Goal: Information Seeking & Learning: Learn about a topic

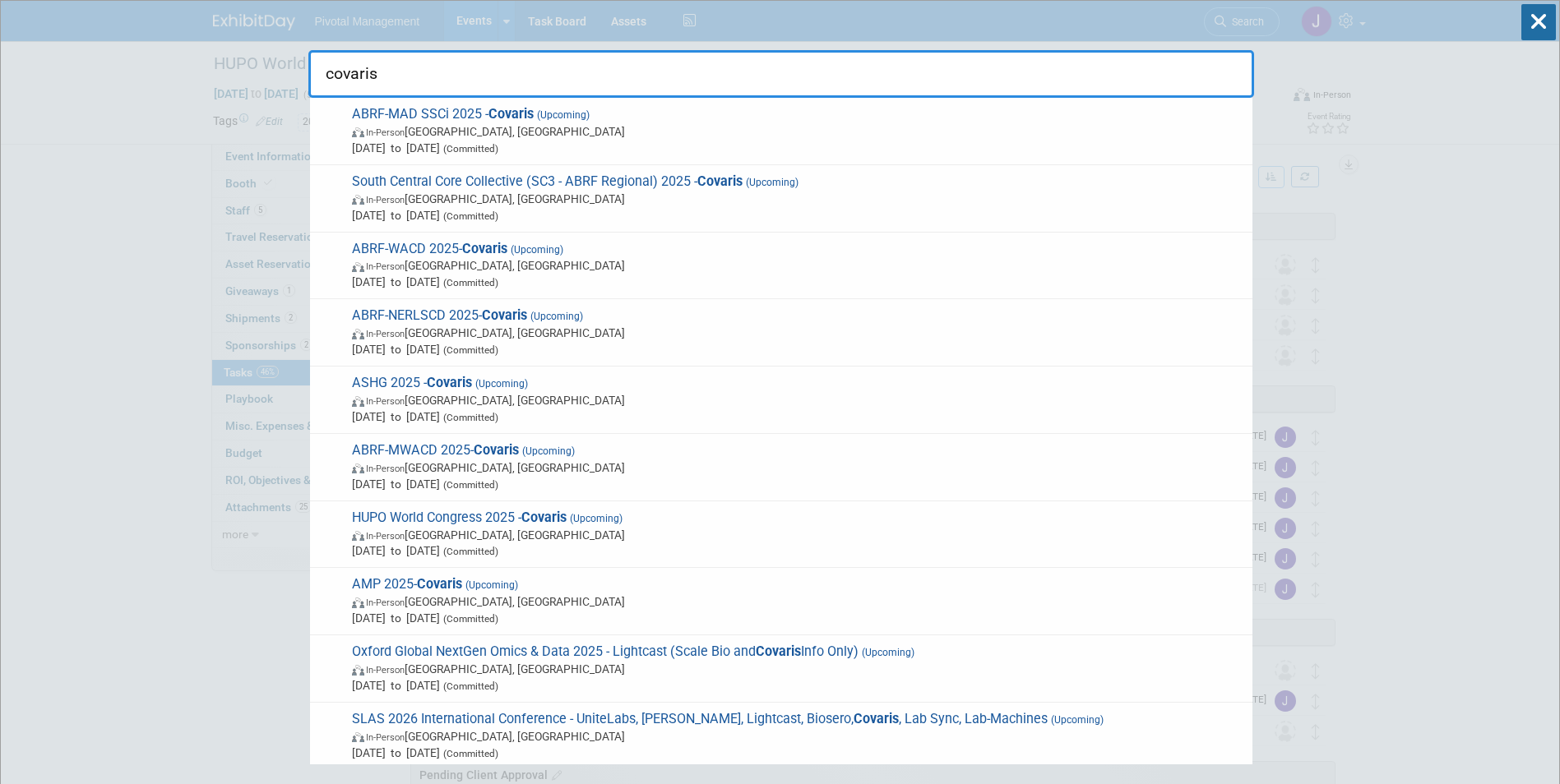
scroll to position [369, 0]
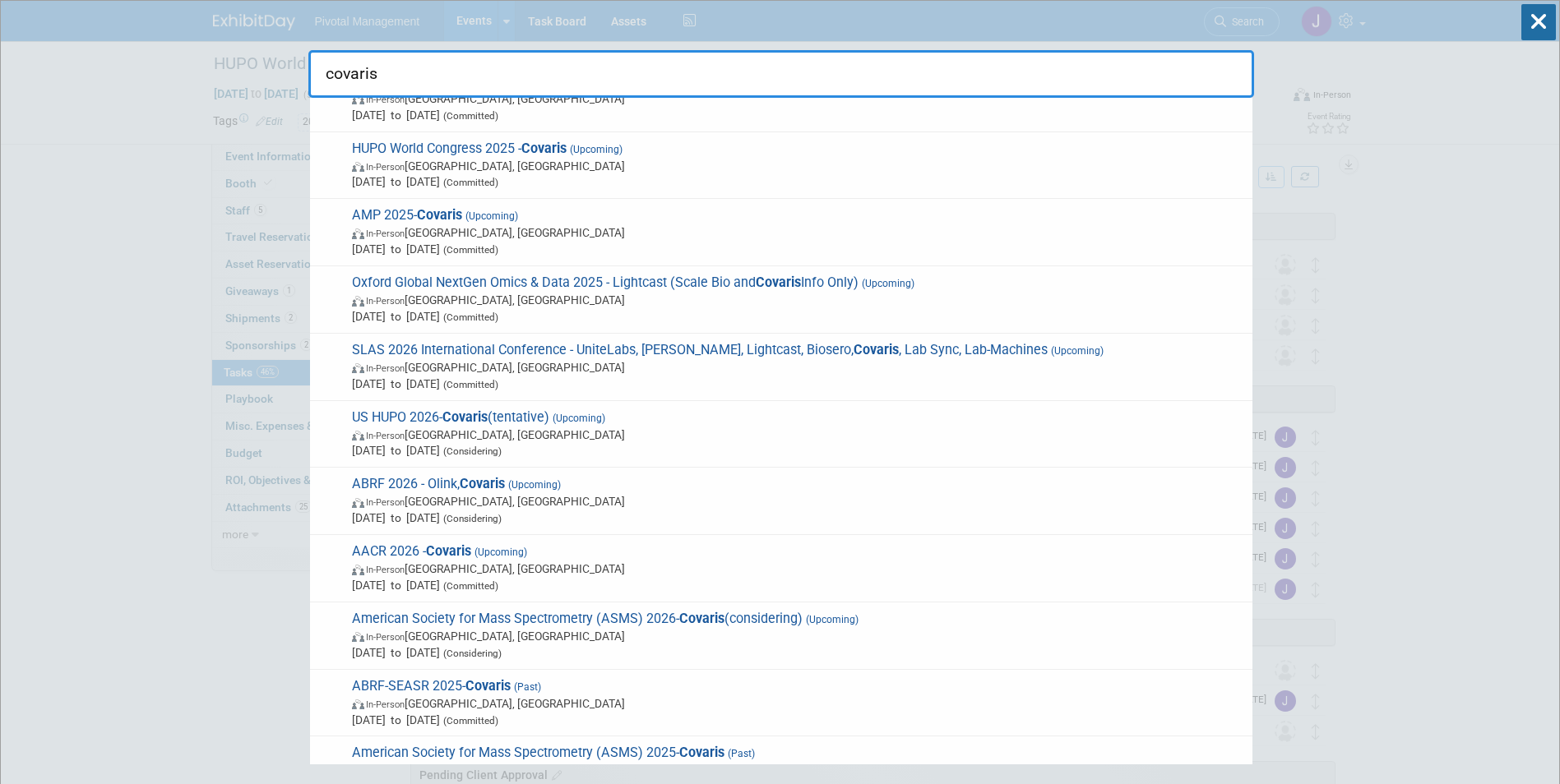
drag, startPoint x: 375, startPoint y: 80, endPoint x: 218, endPoint y: 76, distance: 157.1
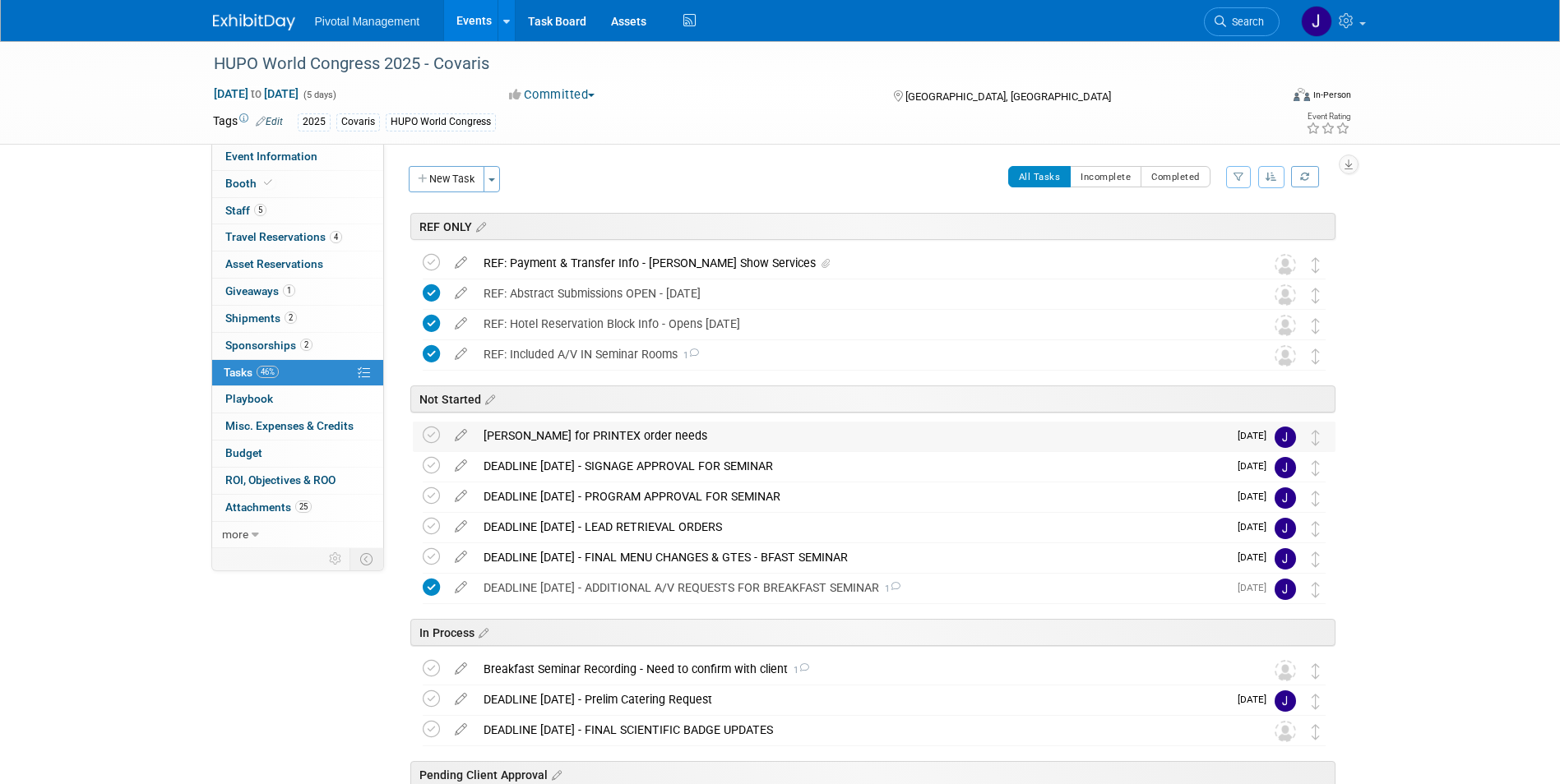
click at [643, 444] on div "[PERSON_NAME] for PRINTEX order needs" at bounding box center [851, 435] width 753 height 28
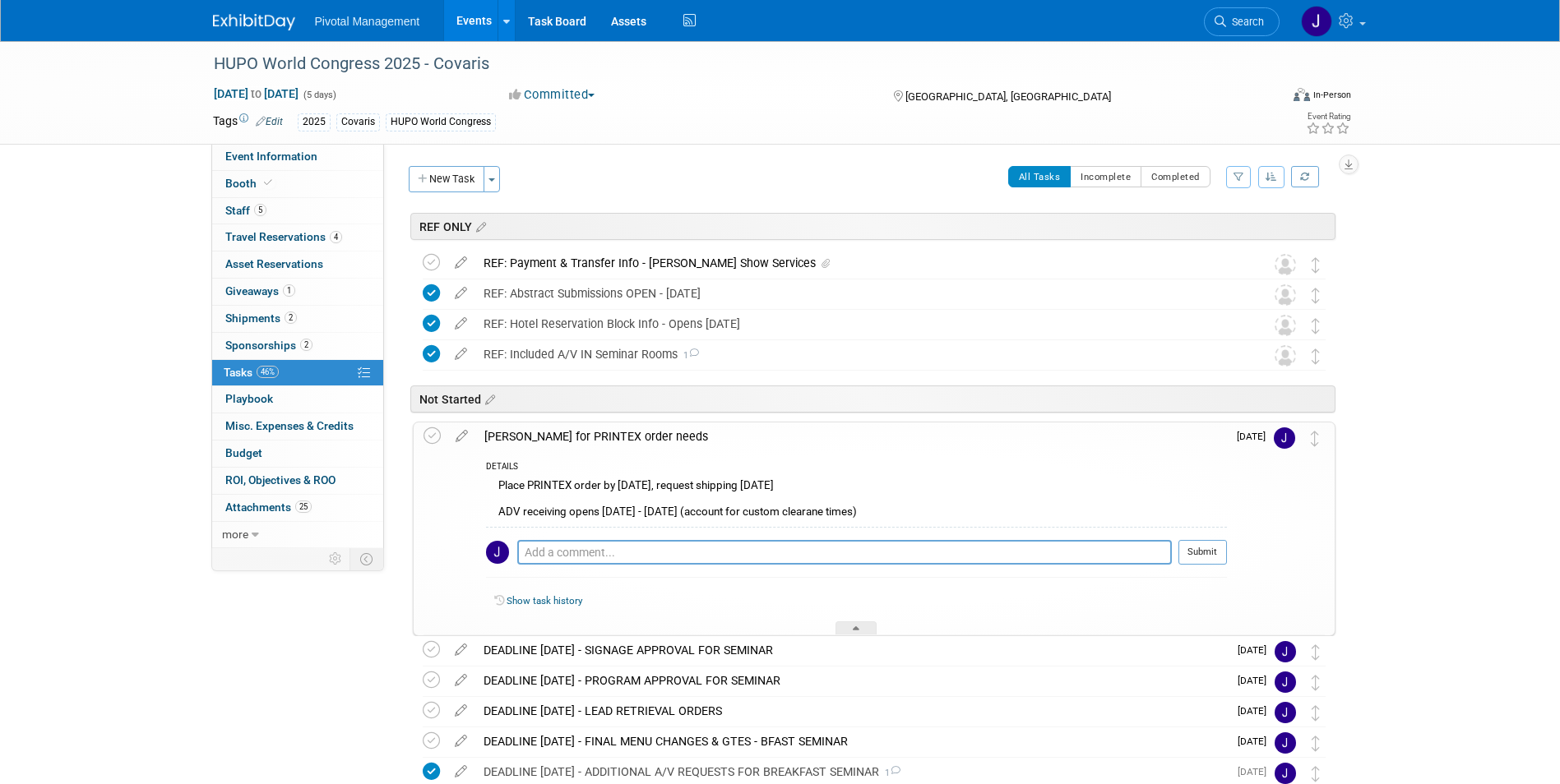
click at [635, 478] on div "Place PRINTEX order by Sept 24, request shipping Oct 1 ADV receiving opens Oct …" at bounding box center [856, 500] width 741 height 52
click at [643, 442] on div "[PERSON_NAME] for PRINTEX order needs" at bounding box center [851, 436] width 751 height 28
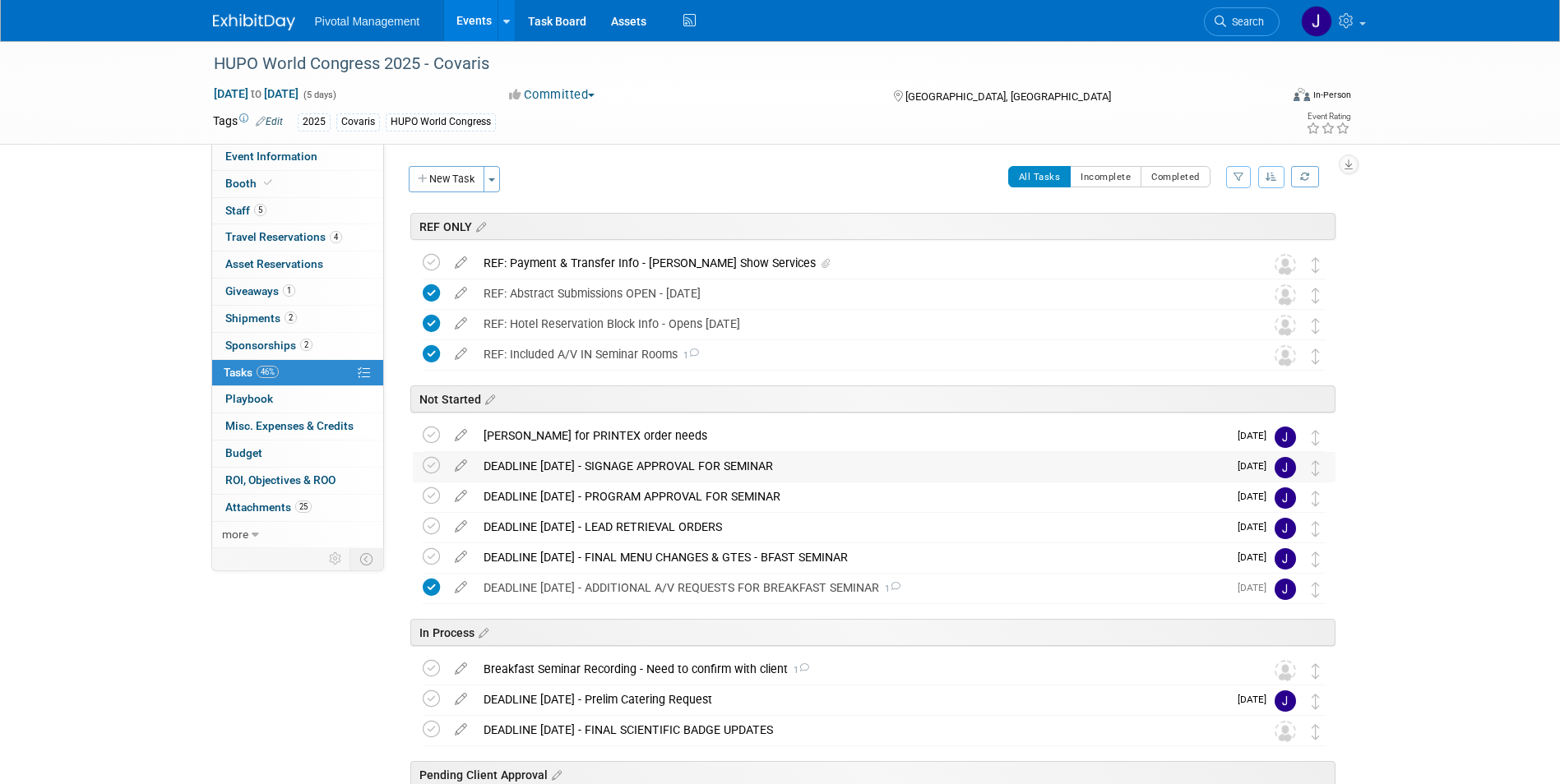
click at [648, 464] on div "DEADLINE [DATE] - SIGNAGE APPROVAL FOR SEMINAR" at bounding box center [851, 466] width 753 height 28
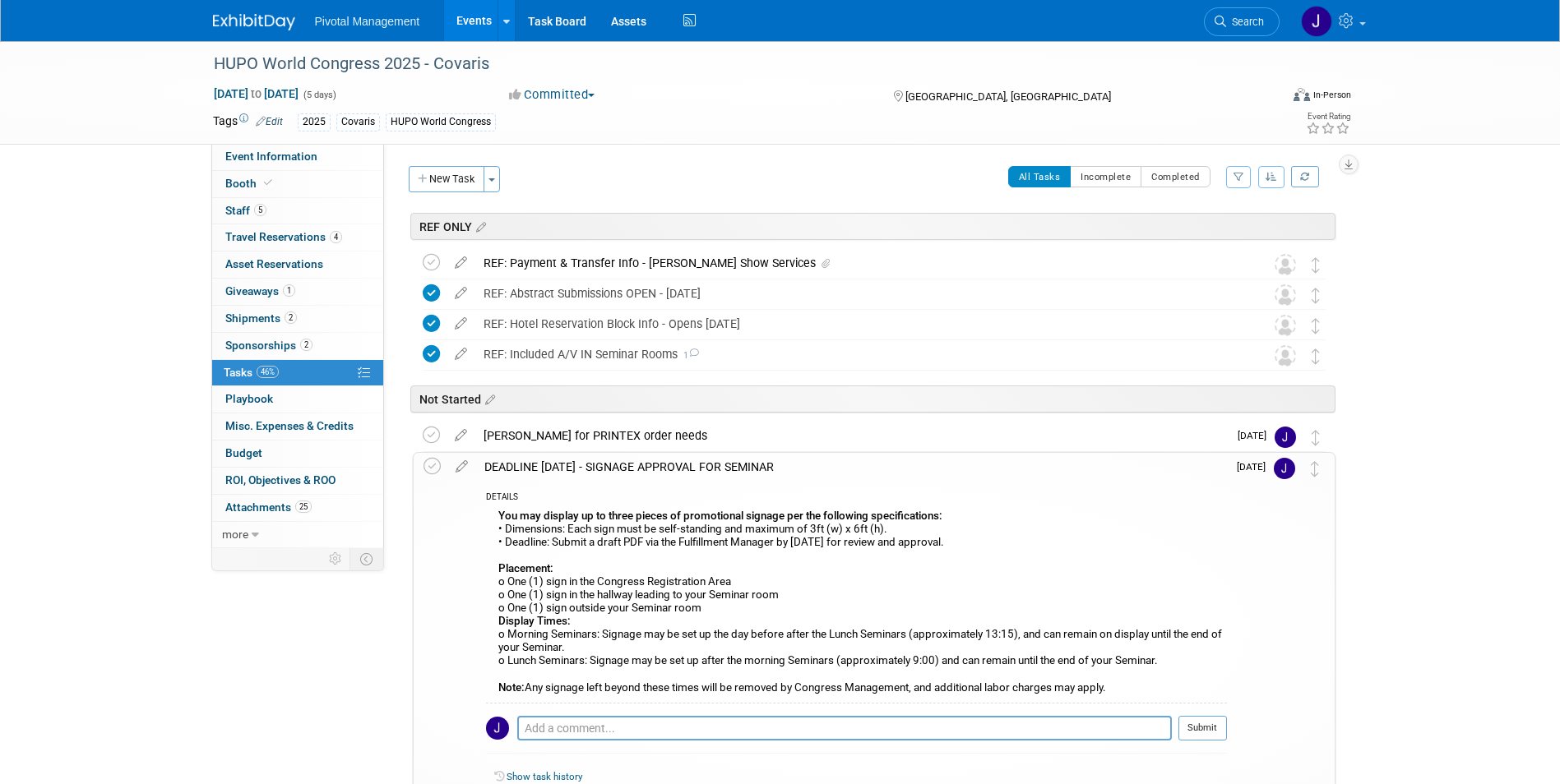
click at [606, 713] on div "Pro tip: Press Ctrl-Enter to submit comment. Submit" at bounding box center [856, 732] width 741 height 59
click at [605, 727] on textarea at bounding box center [844, 729] width 654 height 25
type textarea "[PERSON_NAME] submitted signage to show organizers - TBD if we have a table for…"
click at [1207, 719] on button "Submit" at bounding box center [1202, 729] width 48 height 25
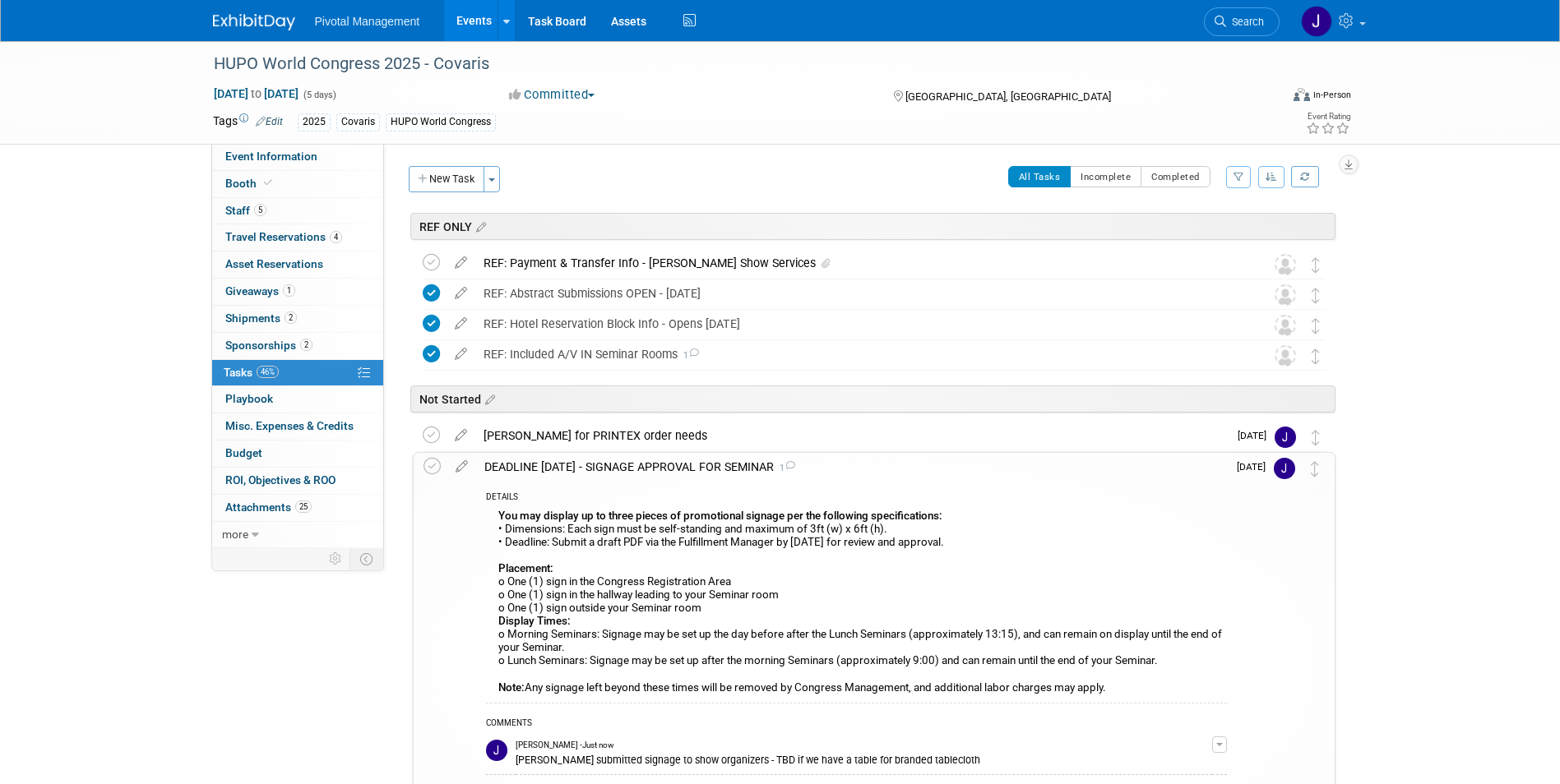
click at [595, 459] on div "DEADLINE SEPT 15 - SIGNAGE APPROVAL FOR SEMINAR 1" at bounding box center [851, 467] width 751 height 28
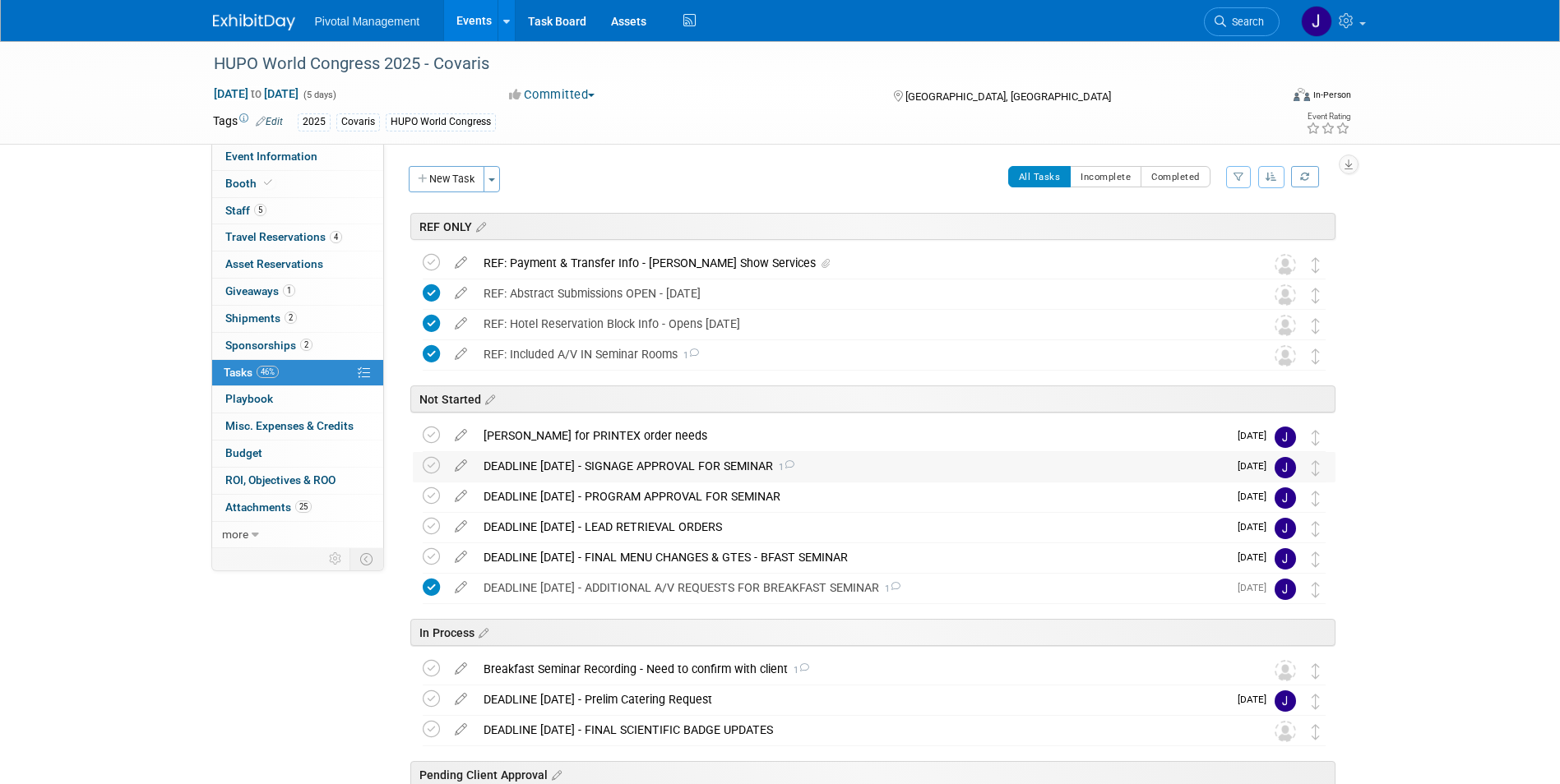
click at [742, 464] on div "DEADLINE SEPT 15 - SIGNAGE APPROVAL FOR SEMINAR 1" at bounding box center [851, 466] width 753 height 28
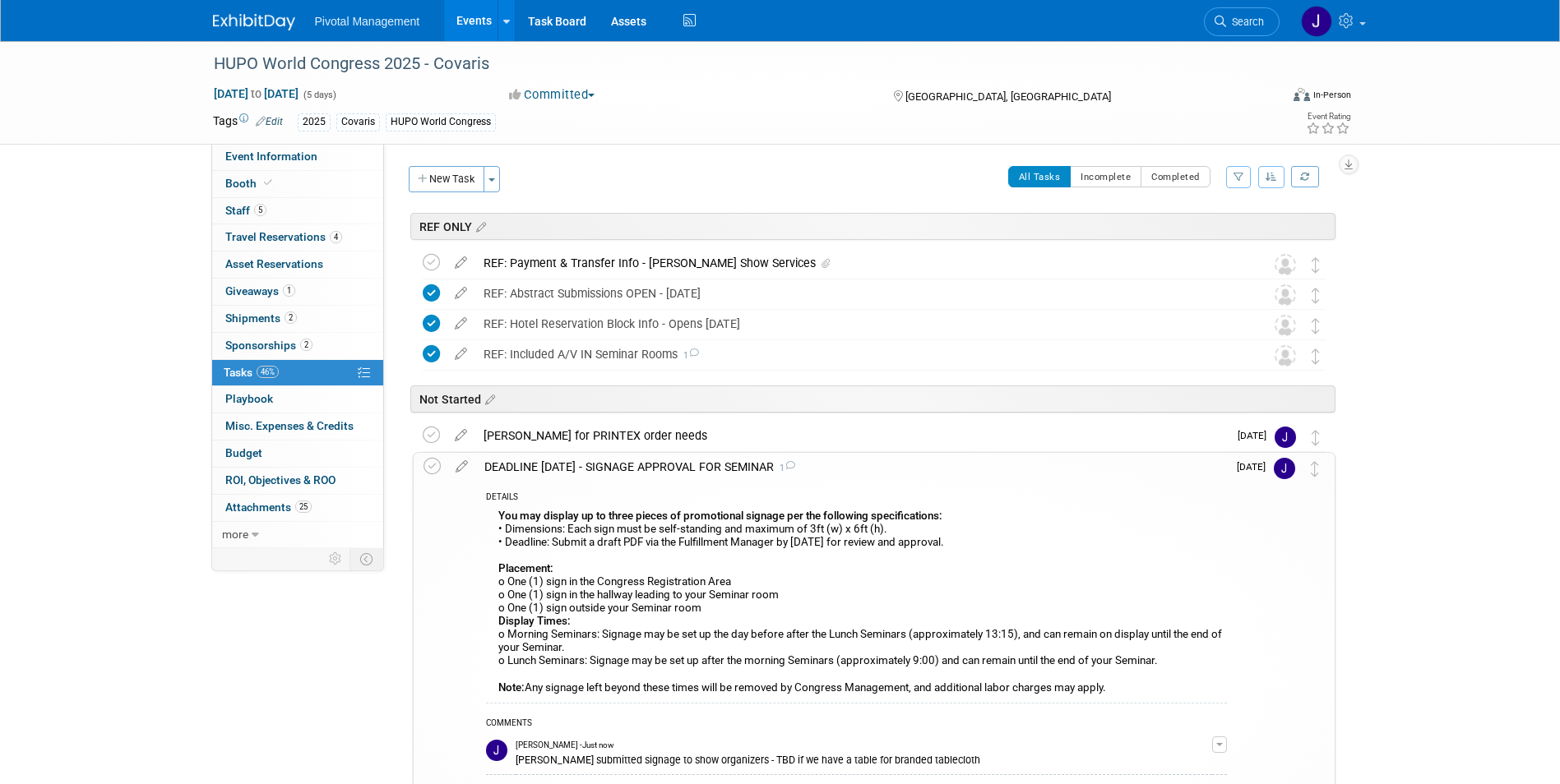
click at [742, 464] on div "DEADLINE SEPT 15 - SIGNAGE APPROVAL FOR SEMINAR 1" at bounding box center [851, 467] width 751 height 28
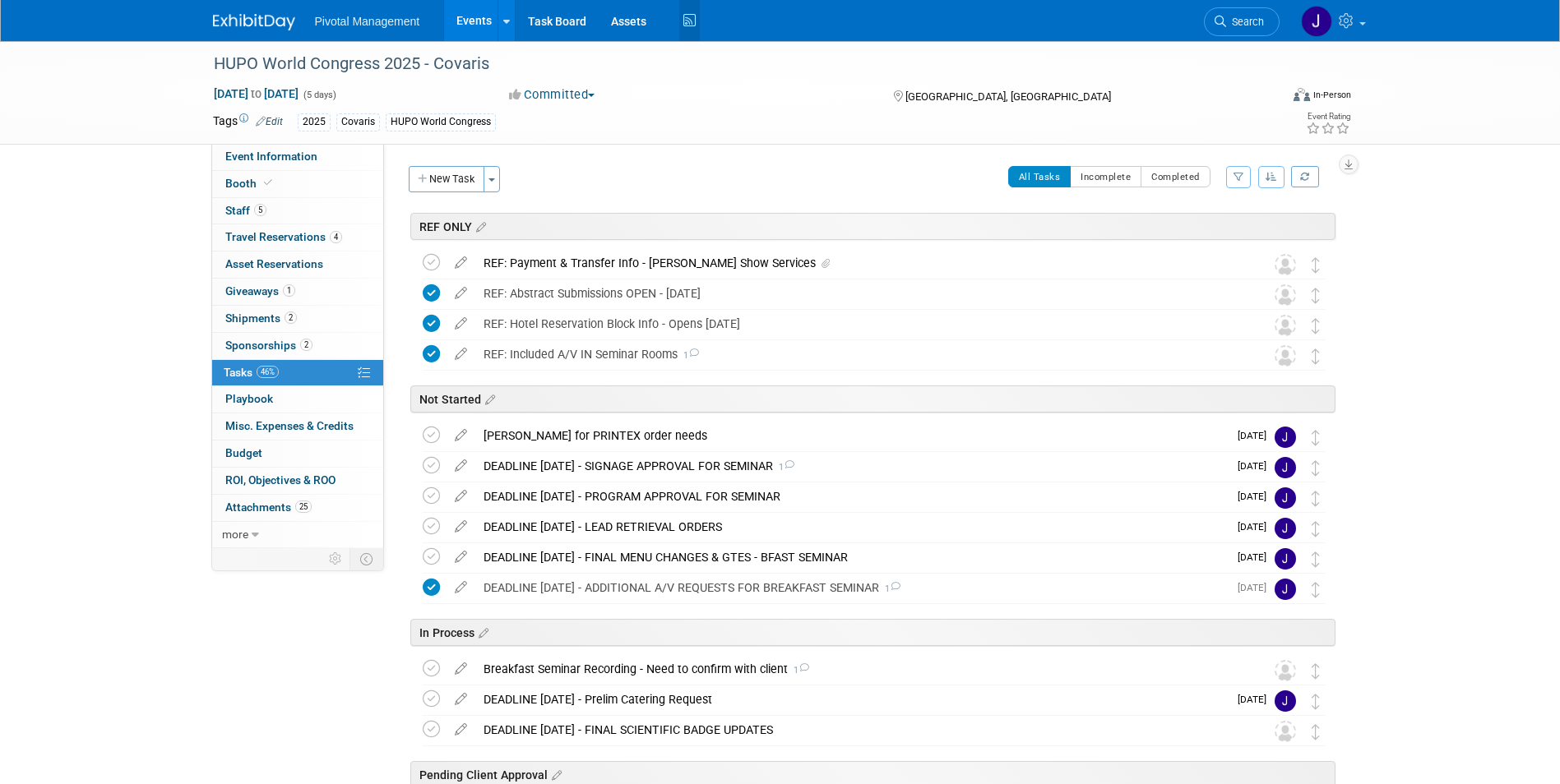
click at [479, 16] on link "Events" at bounding box center [474, 20] width 60 height 41
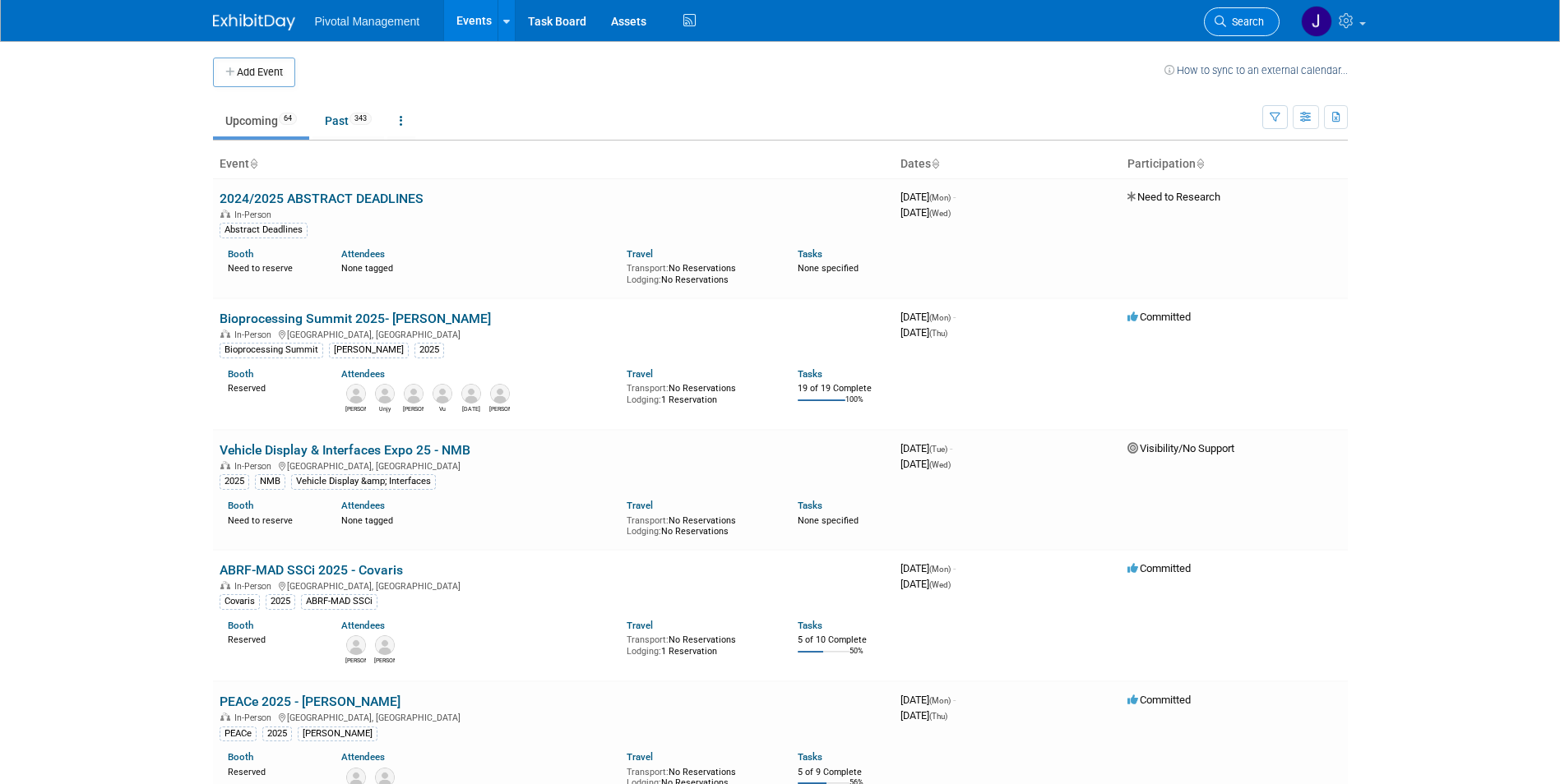
click at [1253, 19] on span "Search" at bounding box center [1245, 22] width 38 height 12
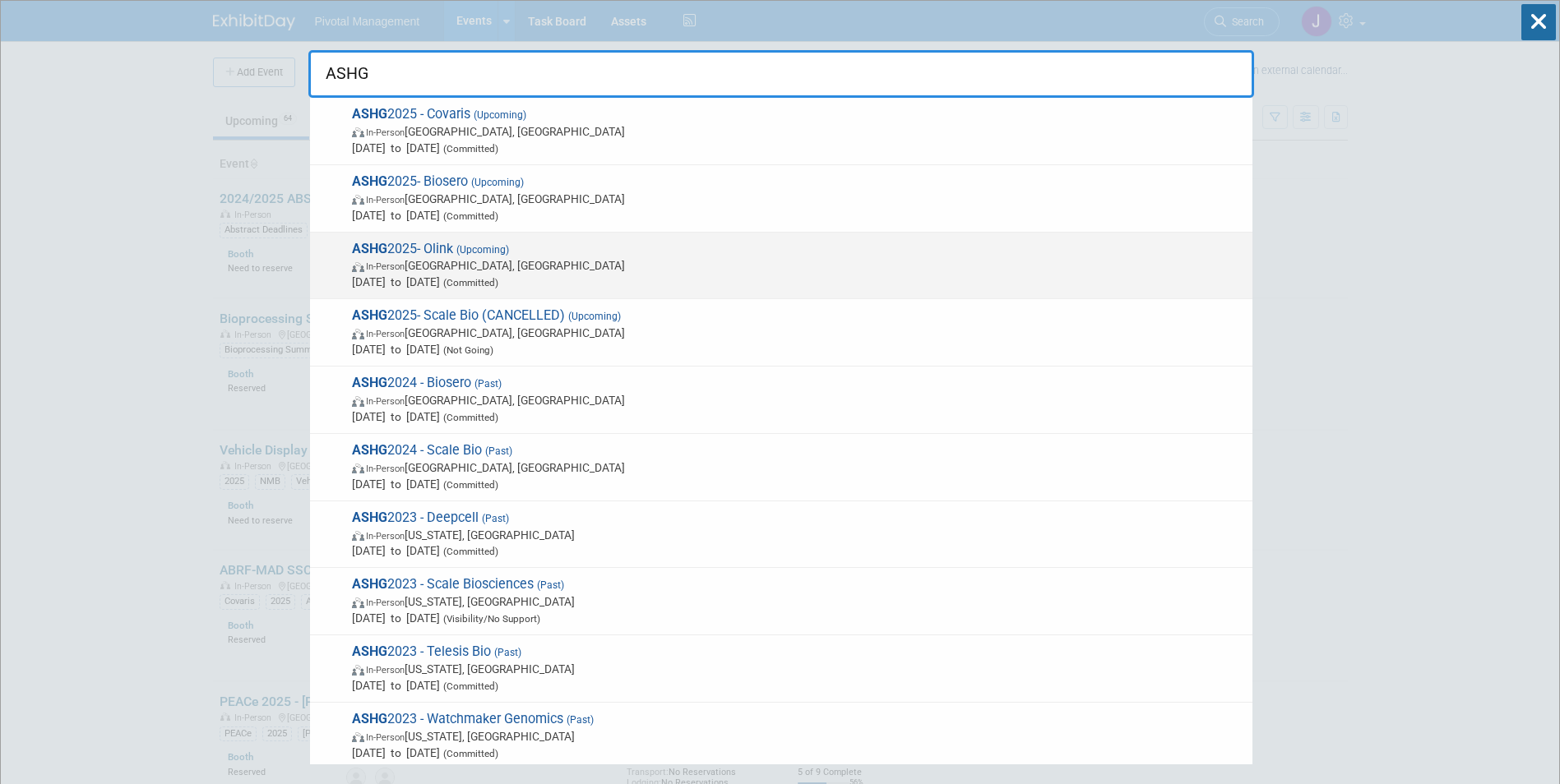
type input "ASHG"
click at [553, 267] on span "In-Person Boston, MA" at bounding box center [798, 265] width 892 height 17
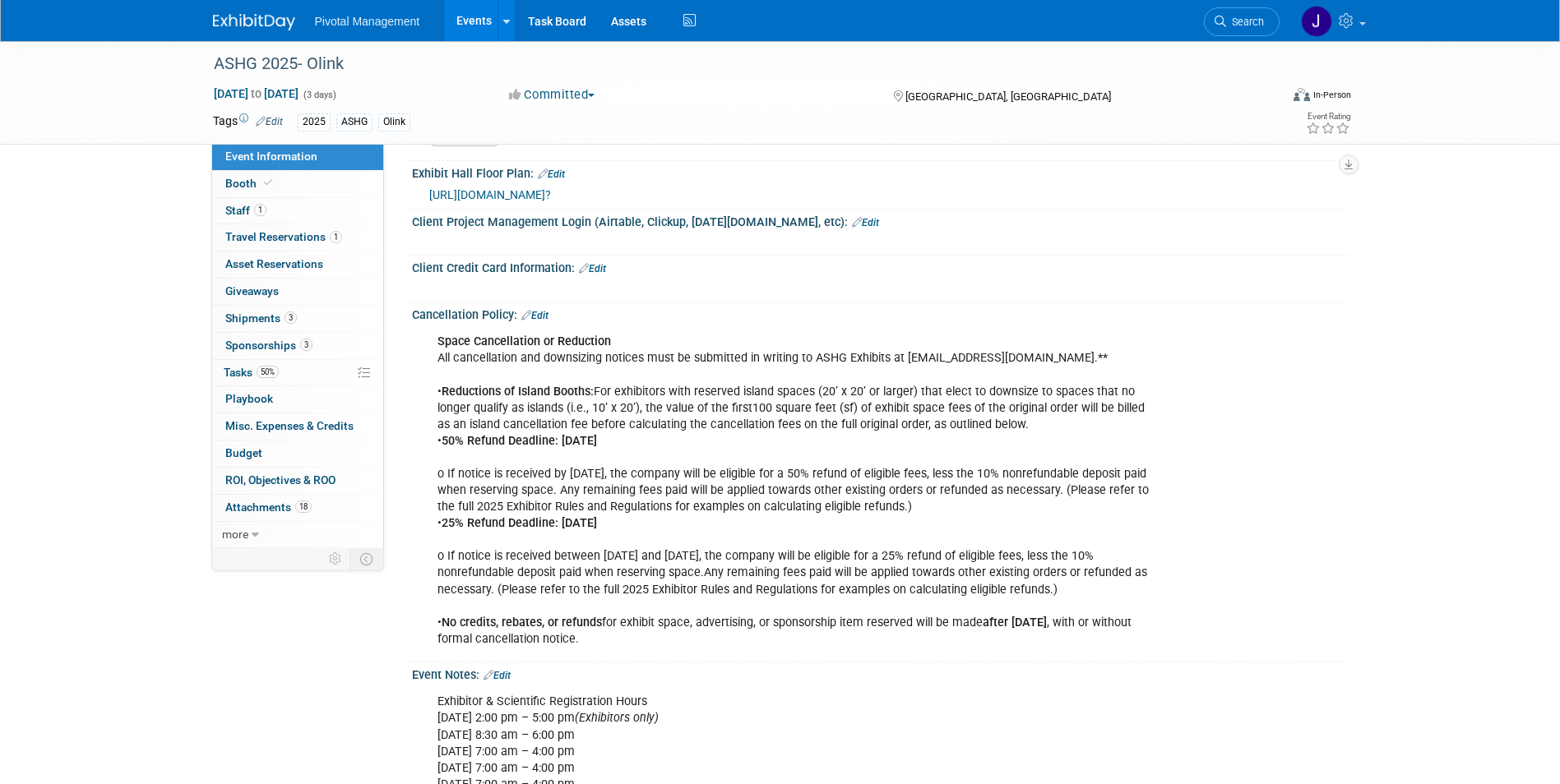
scroll to position [2312, 0]
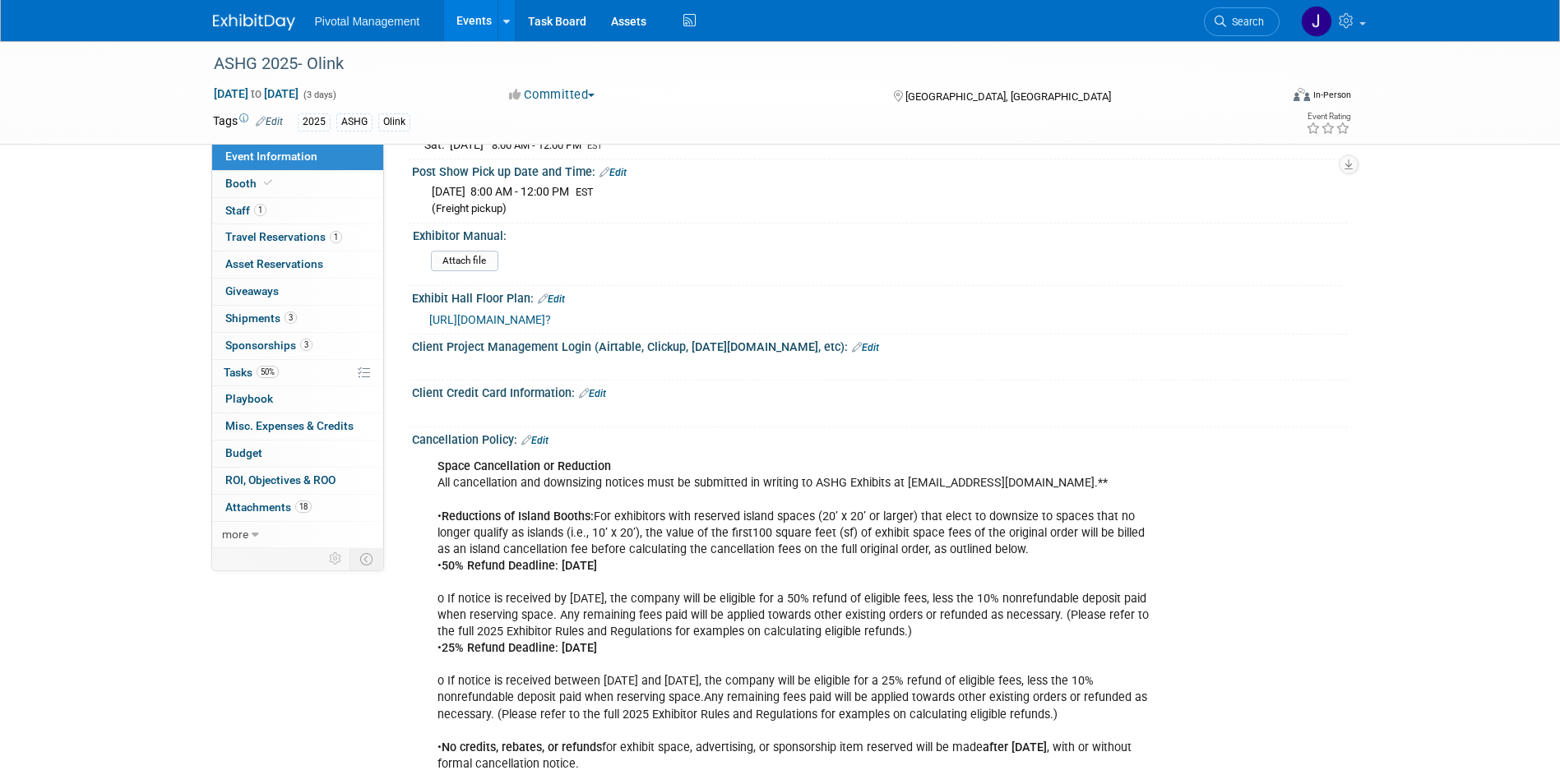
click at [551, 313] on span "https://ashg25.mapyourshow.com/8_0/exhview/index.cfm?" at bounding box center [490, 320] width 122 height 13
click at [265, 162] on span "Event Information" at bounding box center [271, 155] width 92 height 13
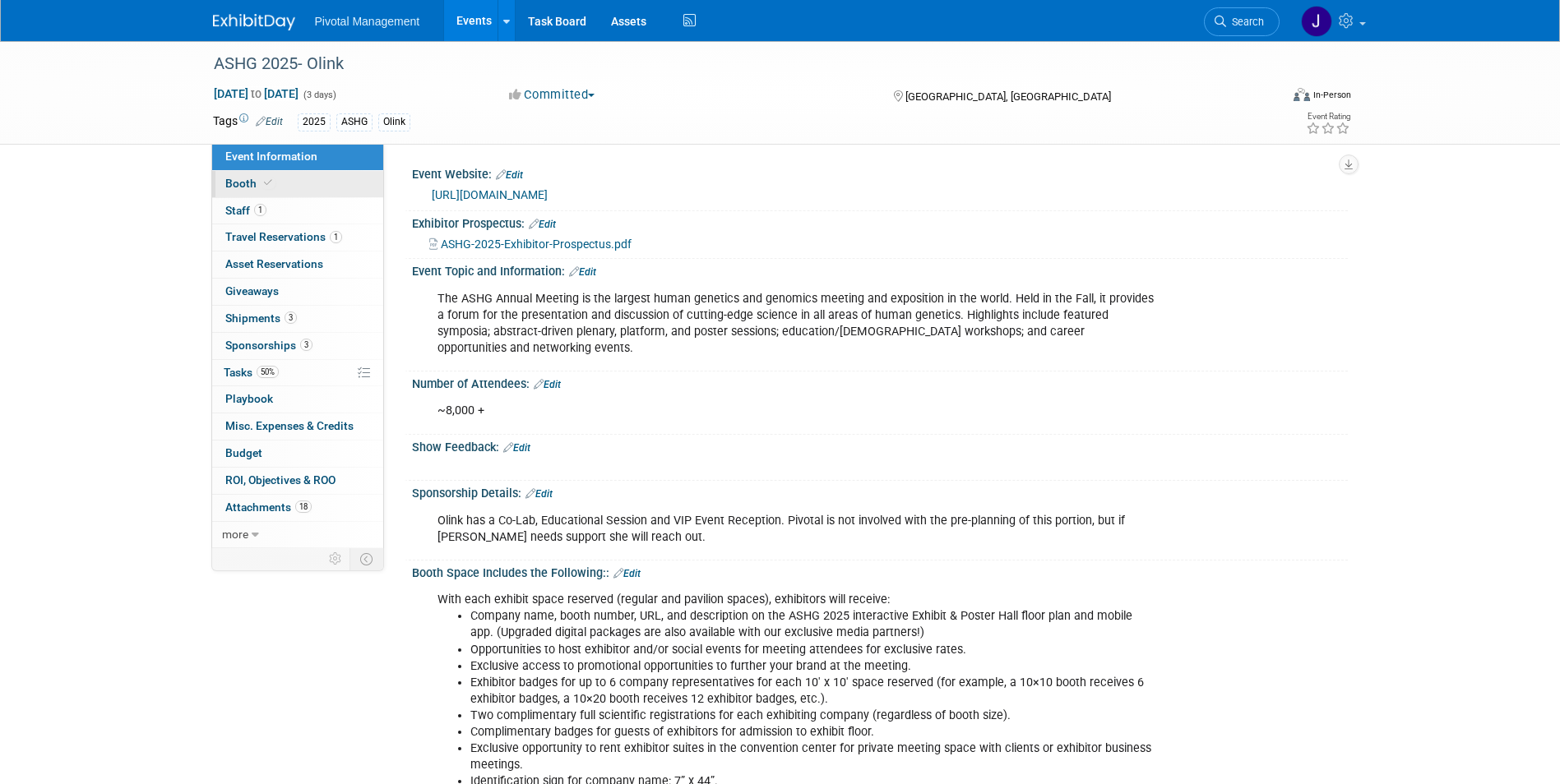
click at [269, 178] on icon at bounding box center [268, 183] width 8 height 9
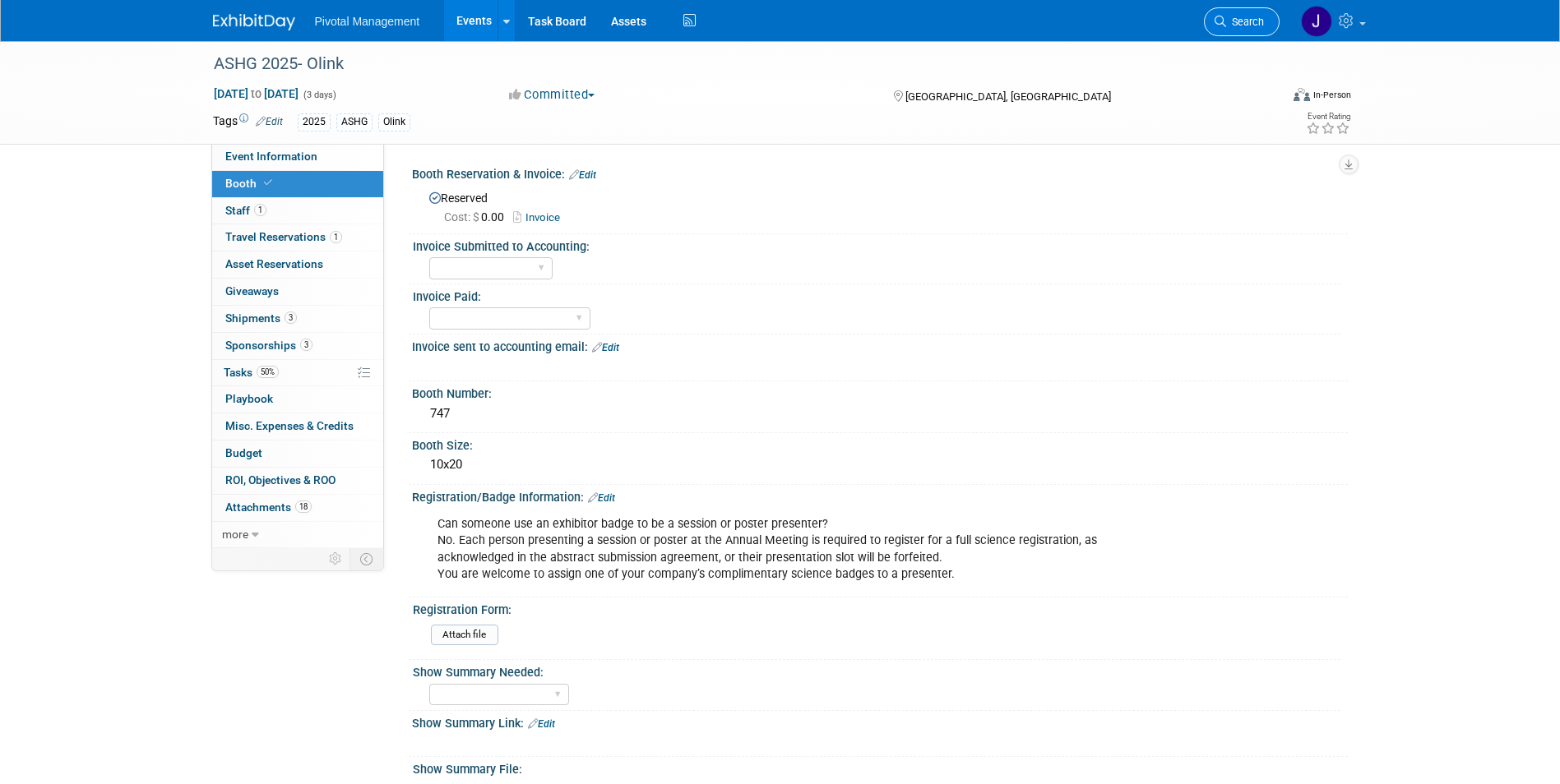
click at [1260, 10] on link "Search" at bounding box center [1242, 21] width 76 height 29
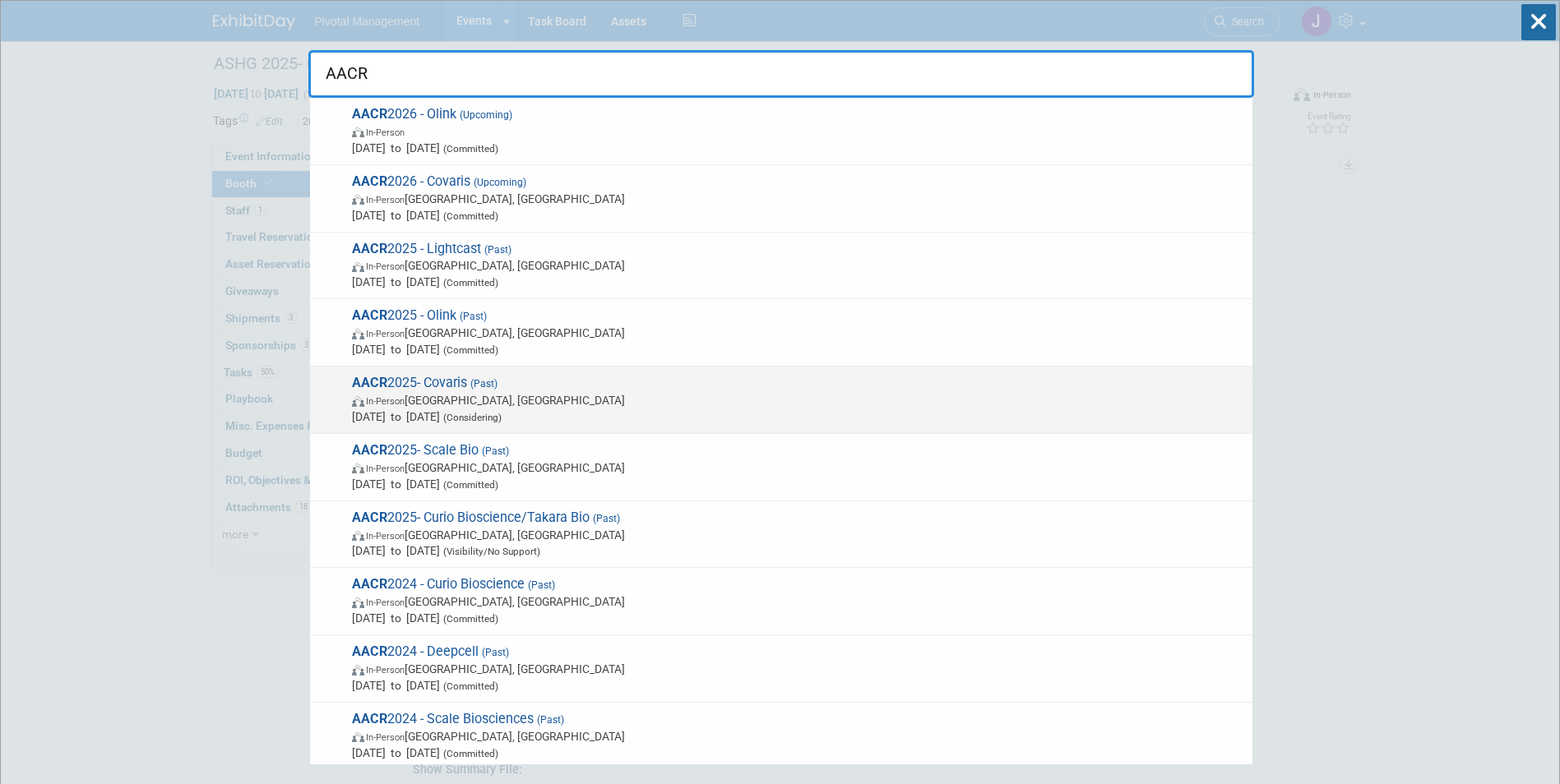
type input "AACR"
click at [595, 385] on span "AACR 2025- Covaris (Past) In-Person Chicago, IL Apr 27, 2025 to Apr 30, 2025 (C…" at bounding box center [796, 399] width 898 height 50
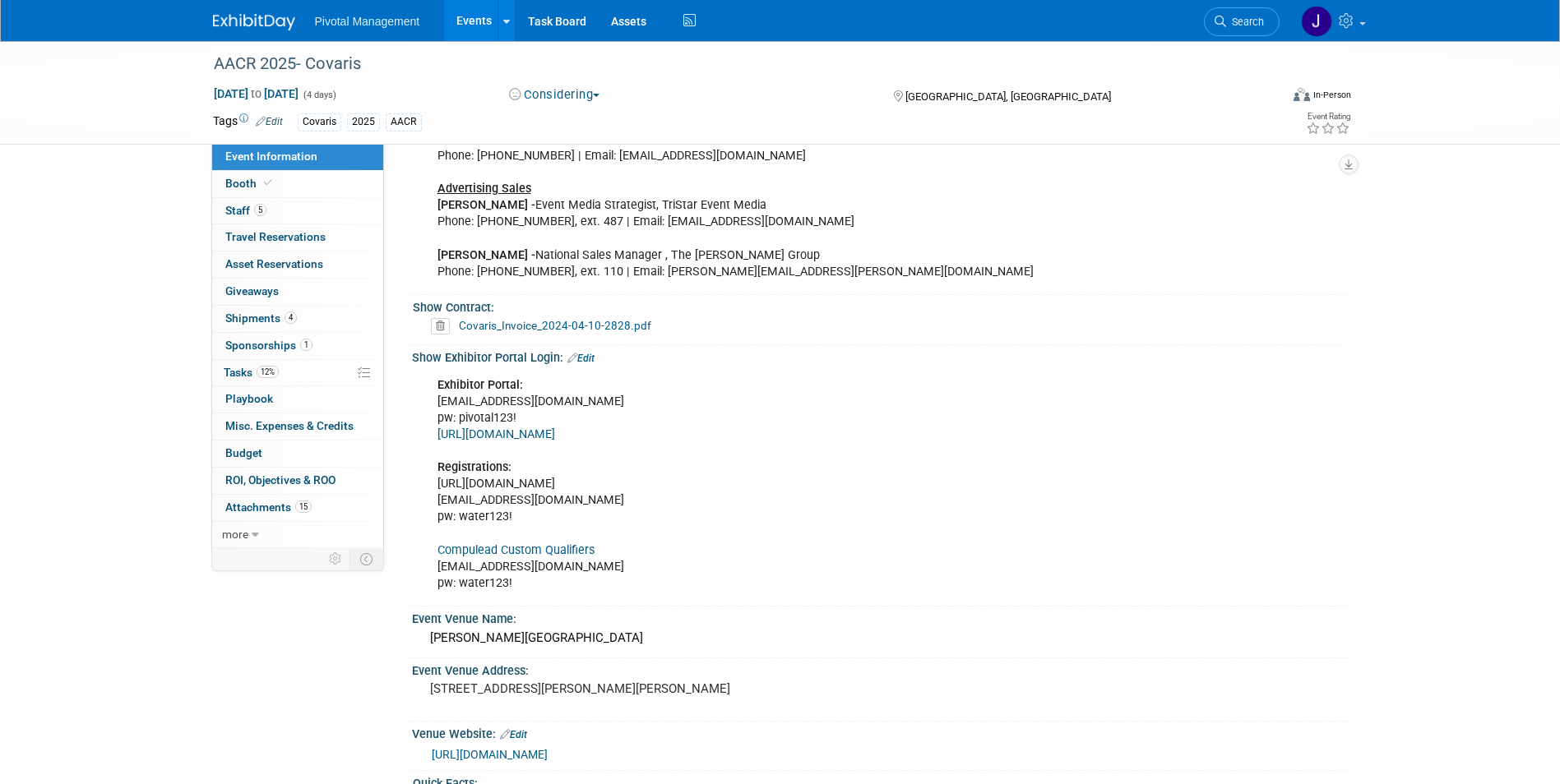
scroll to position [1679, 0]
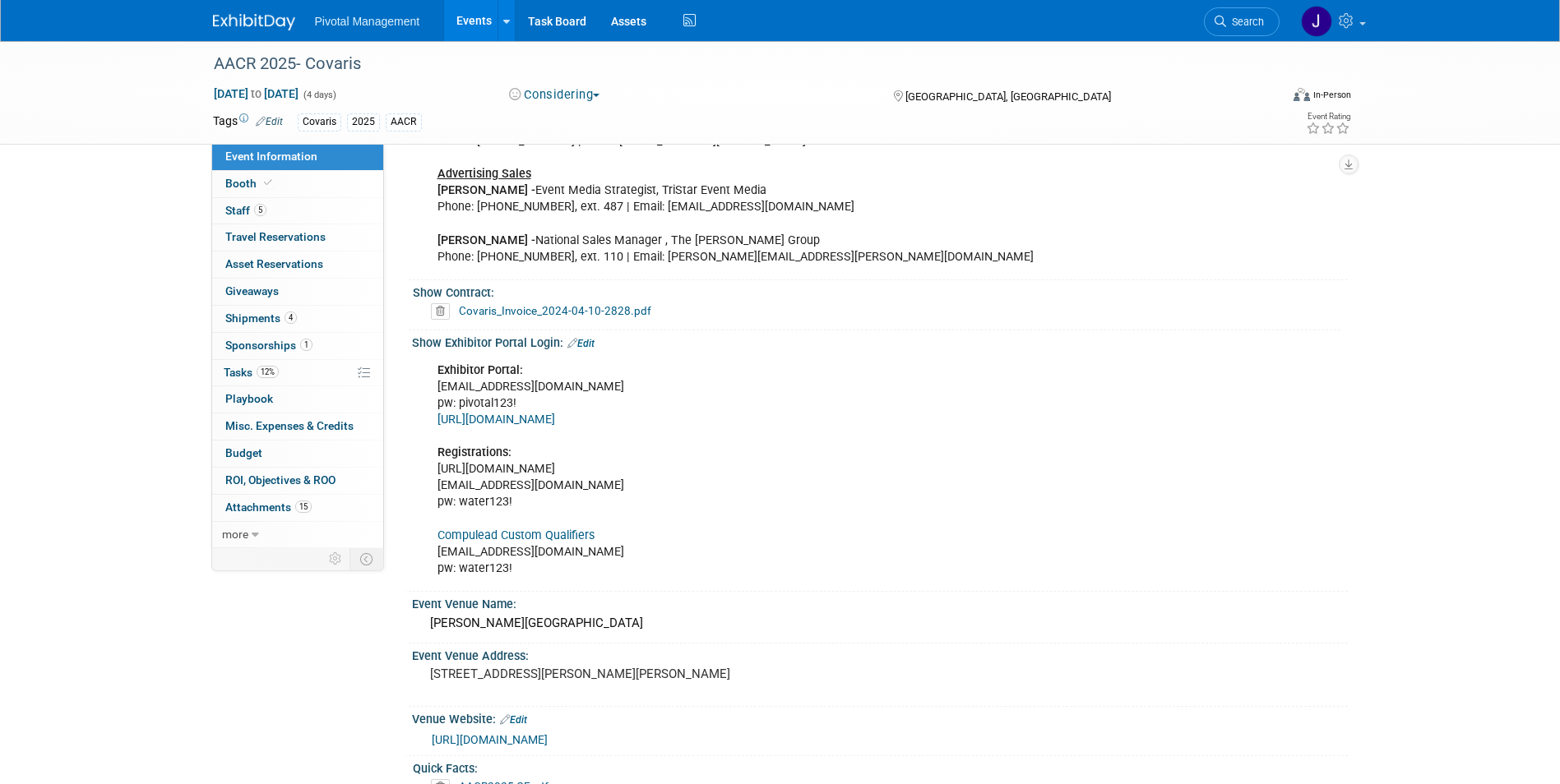
click at [473, 21] on link "Events" at bounding box center [474, 20] width 60 height 41
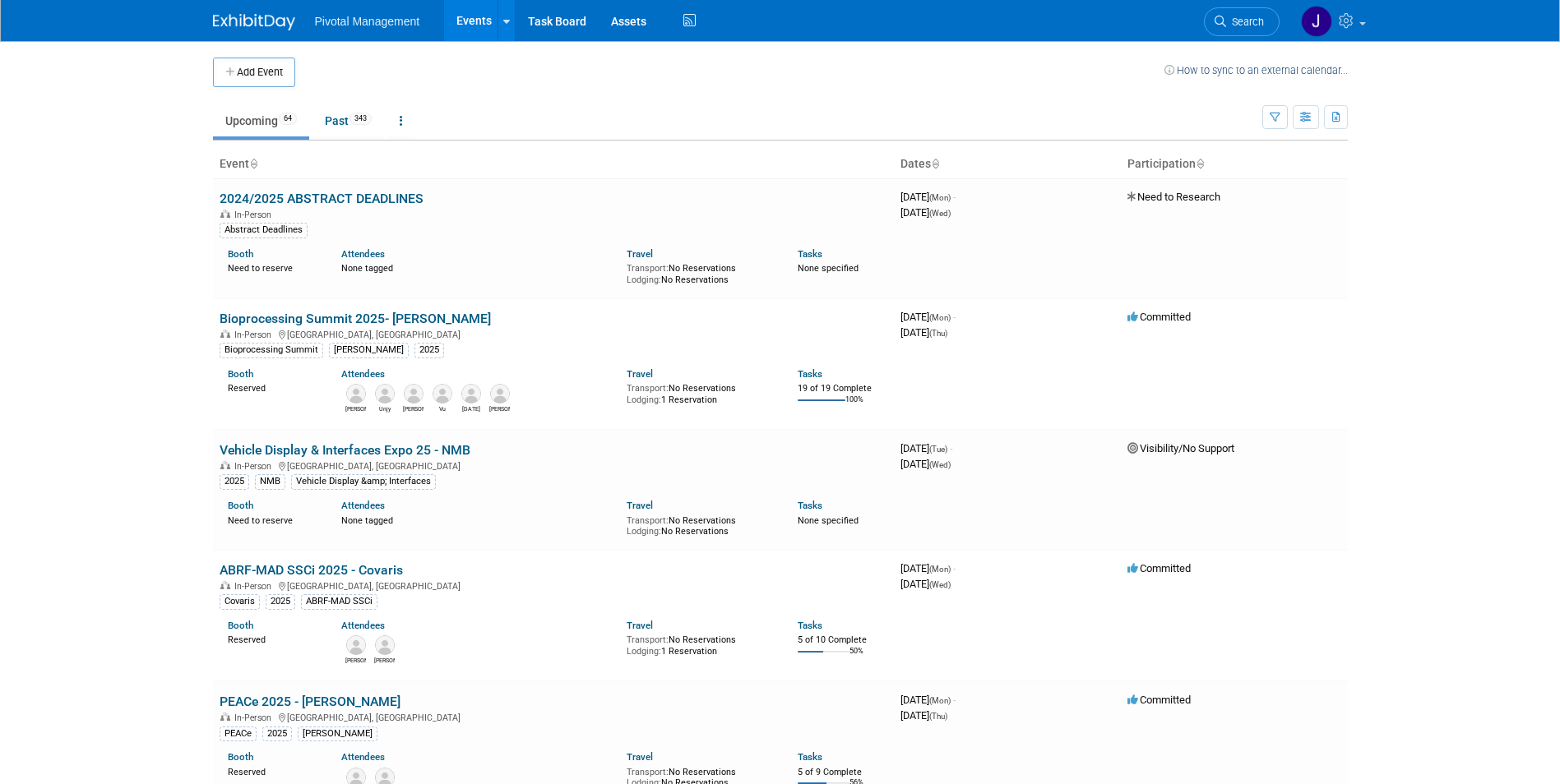
click at [1227, 22] on span "Search" at bounding box center [1245, 22] width 38 height 12
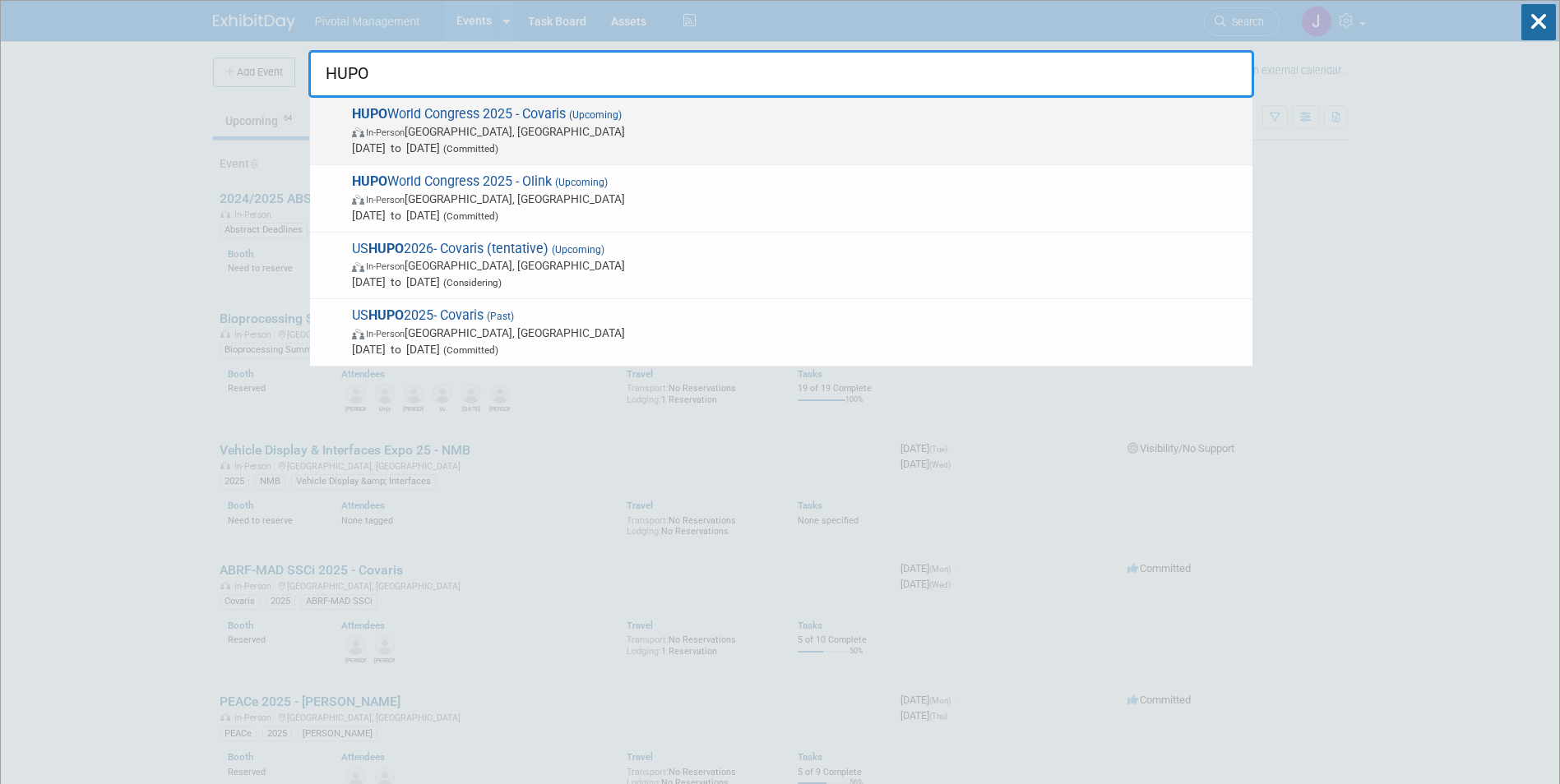
type input "HUPO"
click at [777, 113] on span "HUPO World Congress 2025 - Covaris (Upcoming) In-Person Toronto, Canada Nov 9, …" at bounding box center [796, 131] width 898 height 50
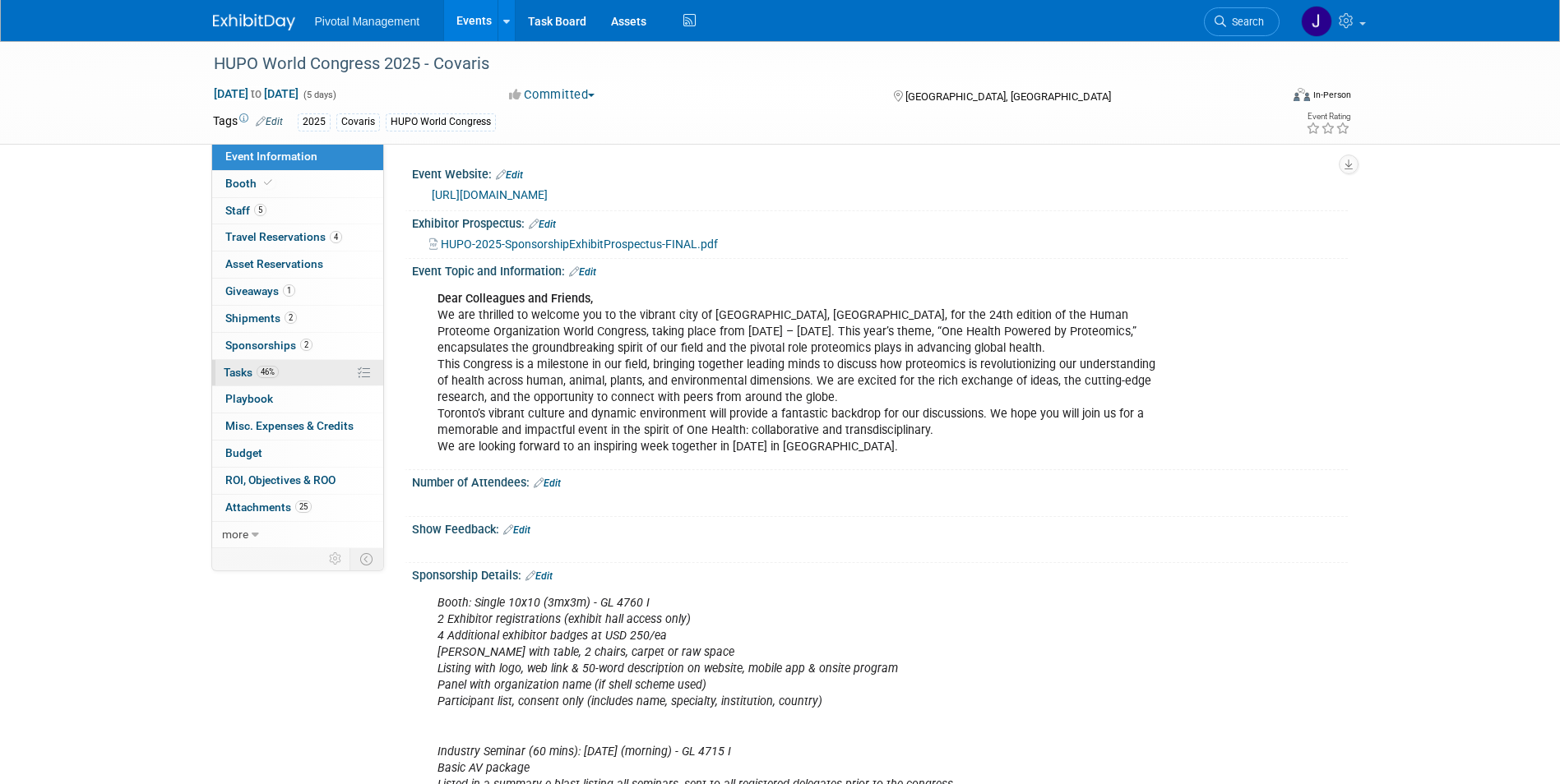
click at [271, 371] on span "46%" at bounding box center [267, 372] width 22 height 12
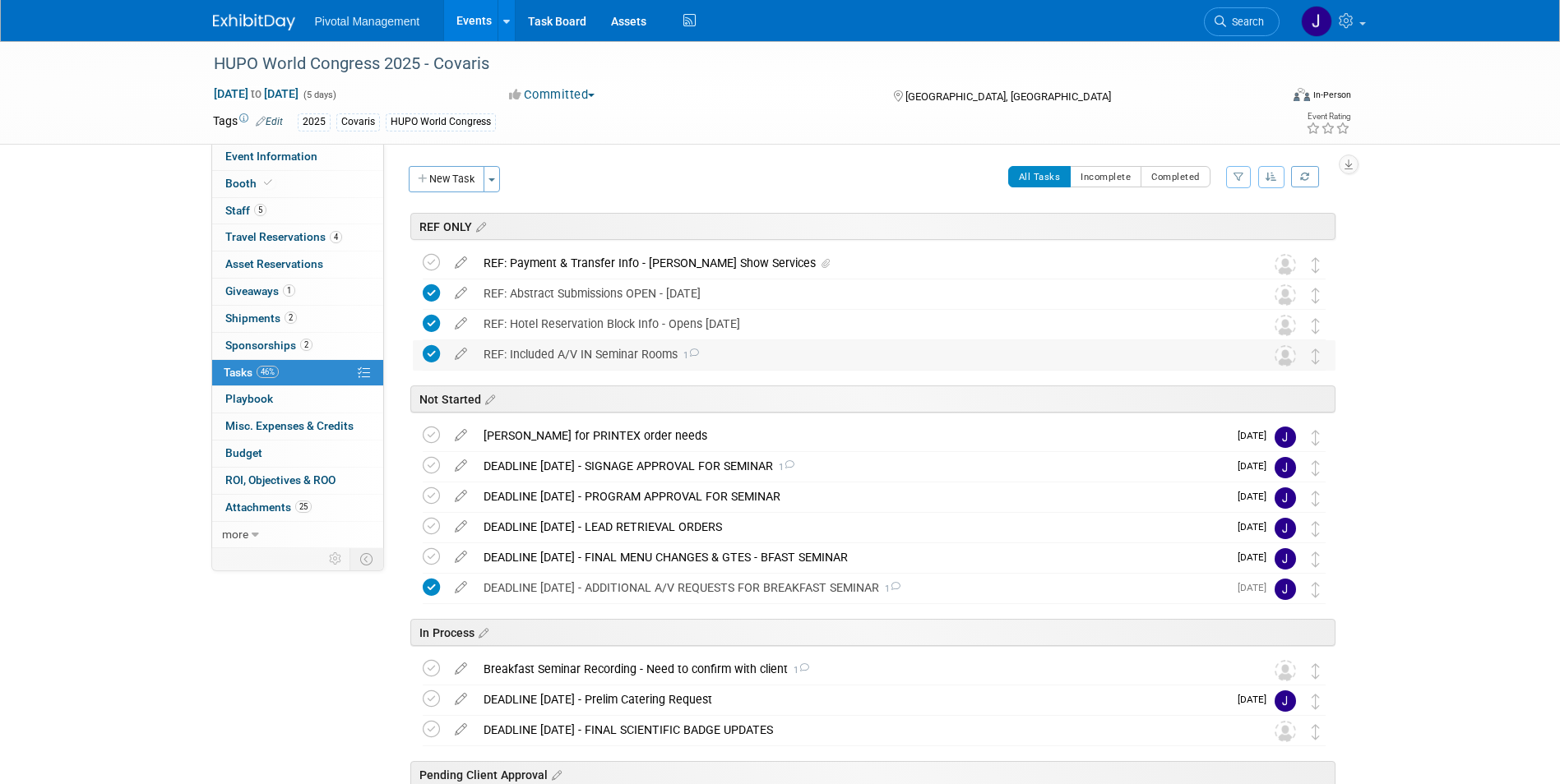
click at [632, 349] on div "REF: Included A/V IN Seminar Rooms 1" at bounding box center [858, 355] width 767 height 28
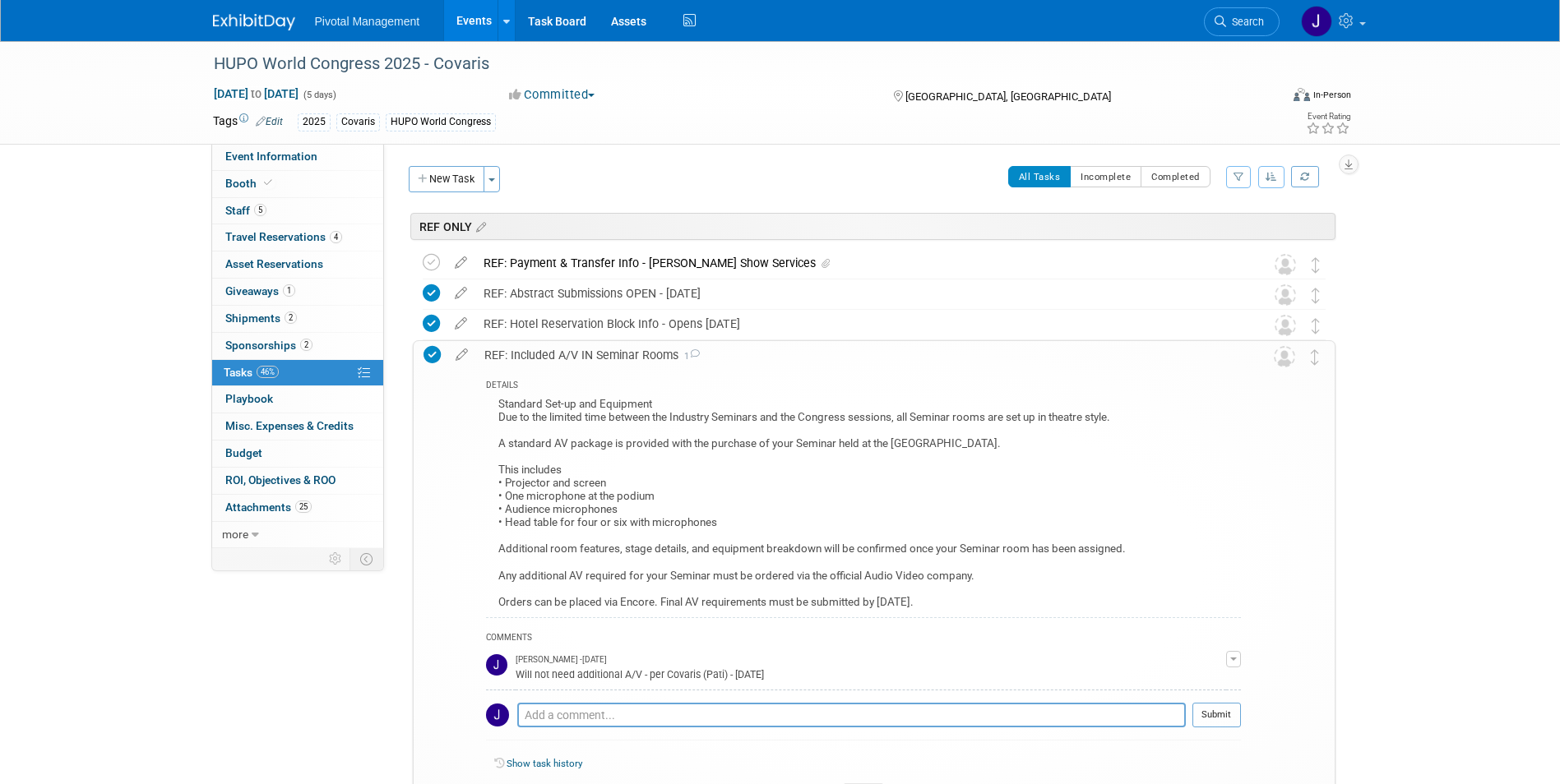
drag, startPoint x: 495, startPoint y: 404, endPoint x: 1109, endPoint y: 600, distance: 644.5
click at [1109, 600] on div "Standard Set-up and Equipment Due to the limited time between the Industry Semi…" at bounding box center [863, 506] width 755 height 224
copy div "Standard Set-up and Equipment Due to the limited time between the Industry Semi…"
click at [902, 456] on div "Standard Set-up and Equipment Due to the limited time between the Industry Semi…" at bounding box center [863, 506] width 755 height 224
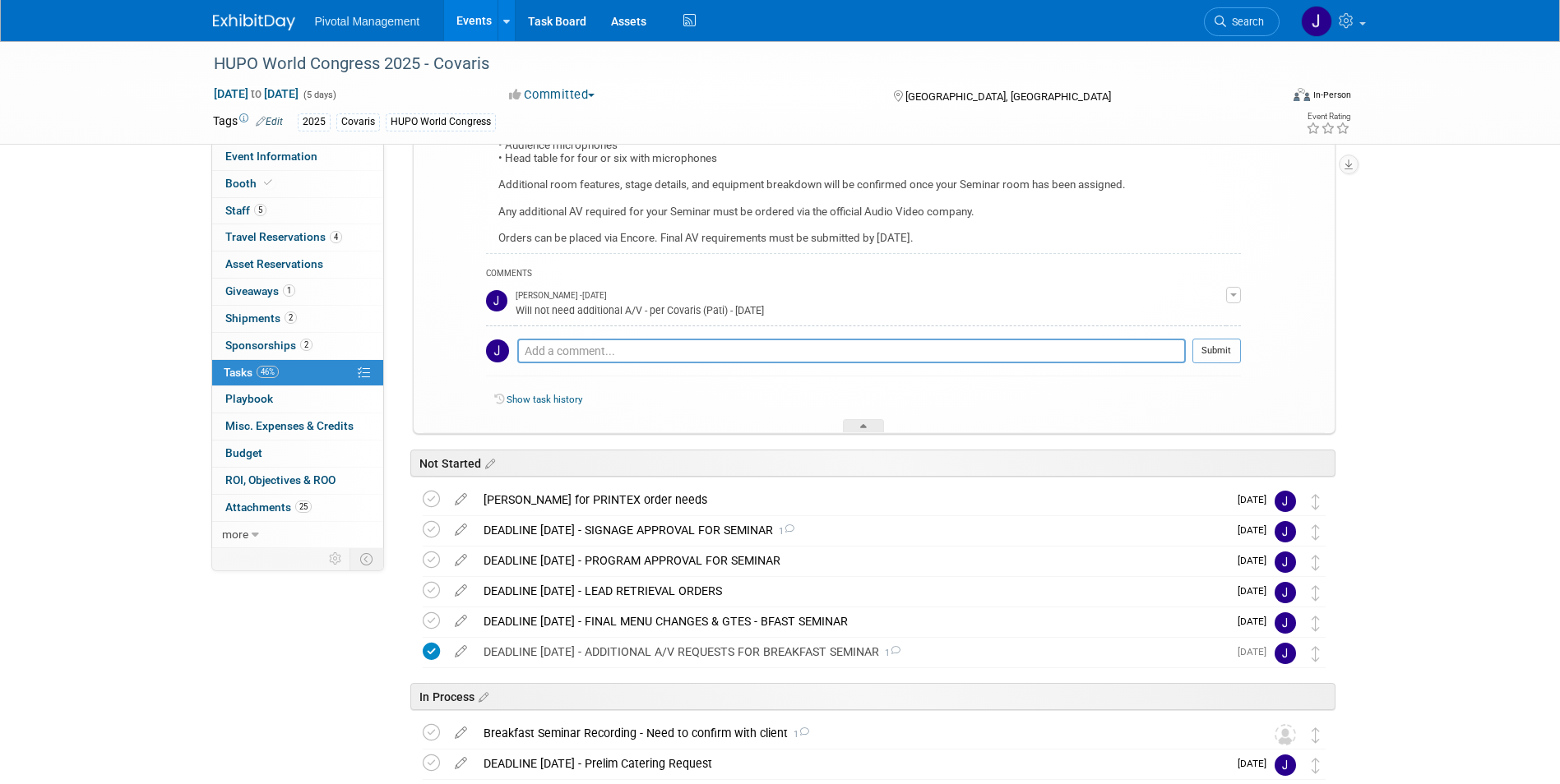
scroll to position [147, 0]
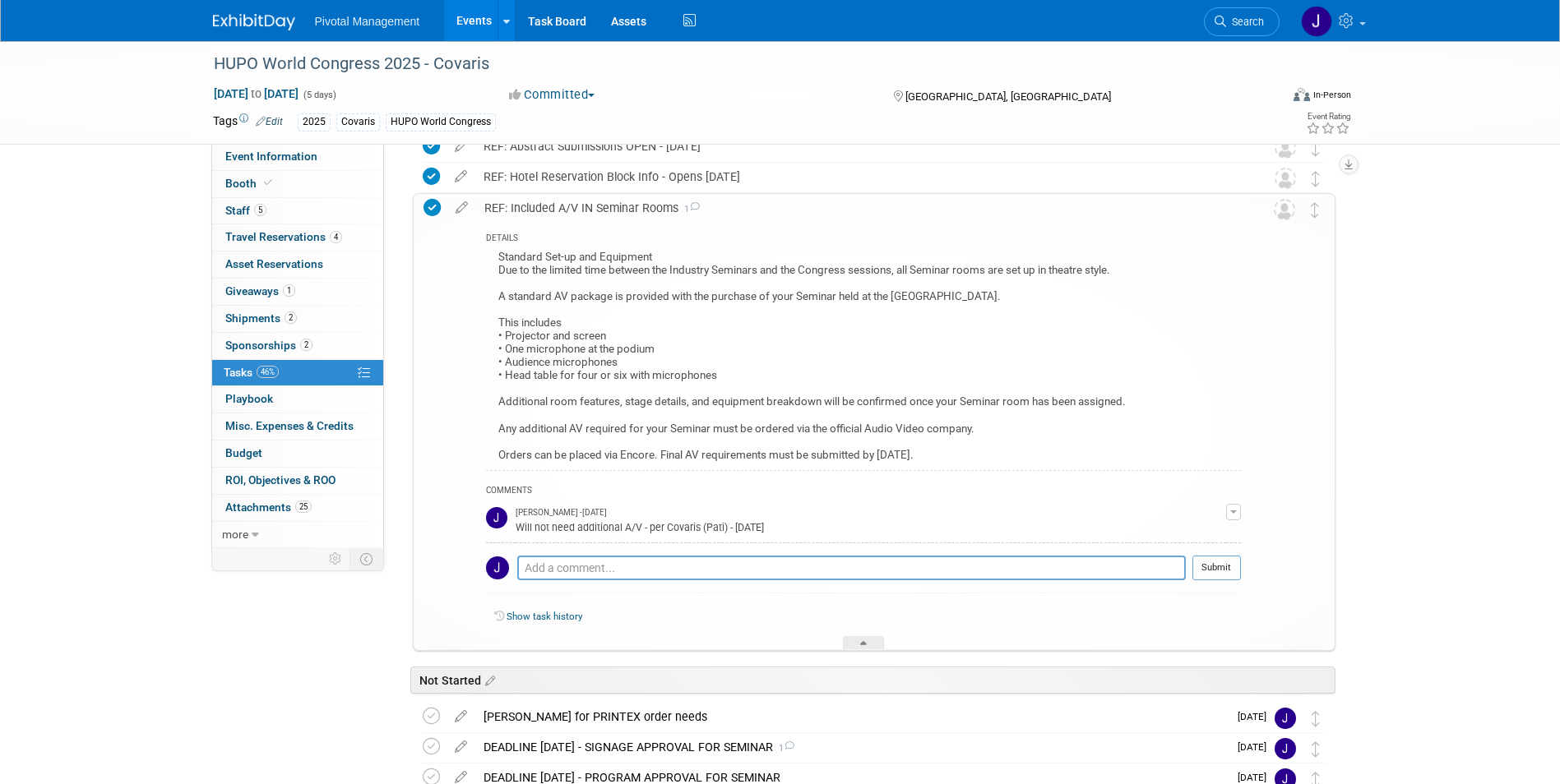
click at [594, 200] on div "REF: Included A/V IN Seminar Rooms 1" at bounding box center [858, 208] width 765 height 28
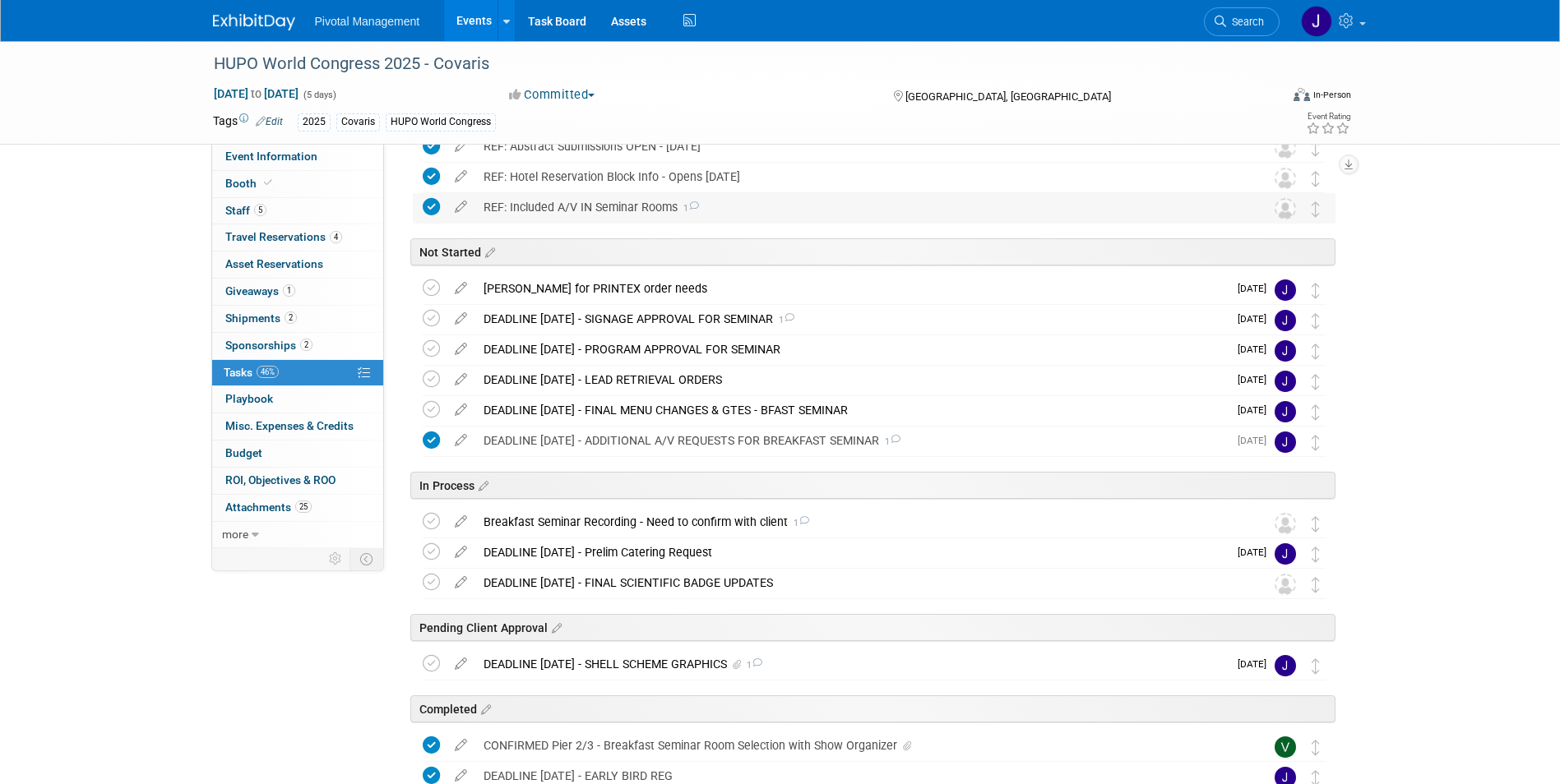
click at [601, 215] on div "REF: Included A/V IN Seminar Rooms 1" at bounding box center [858, 207] width 767 height 28
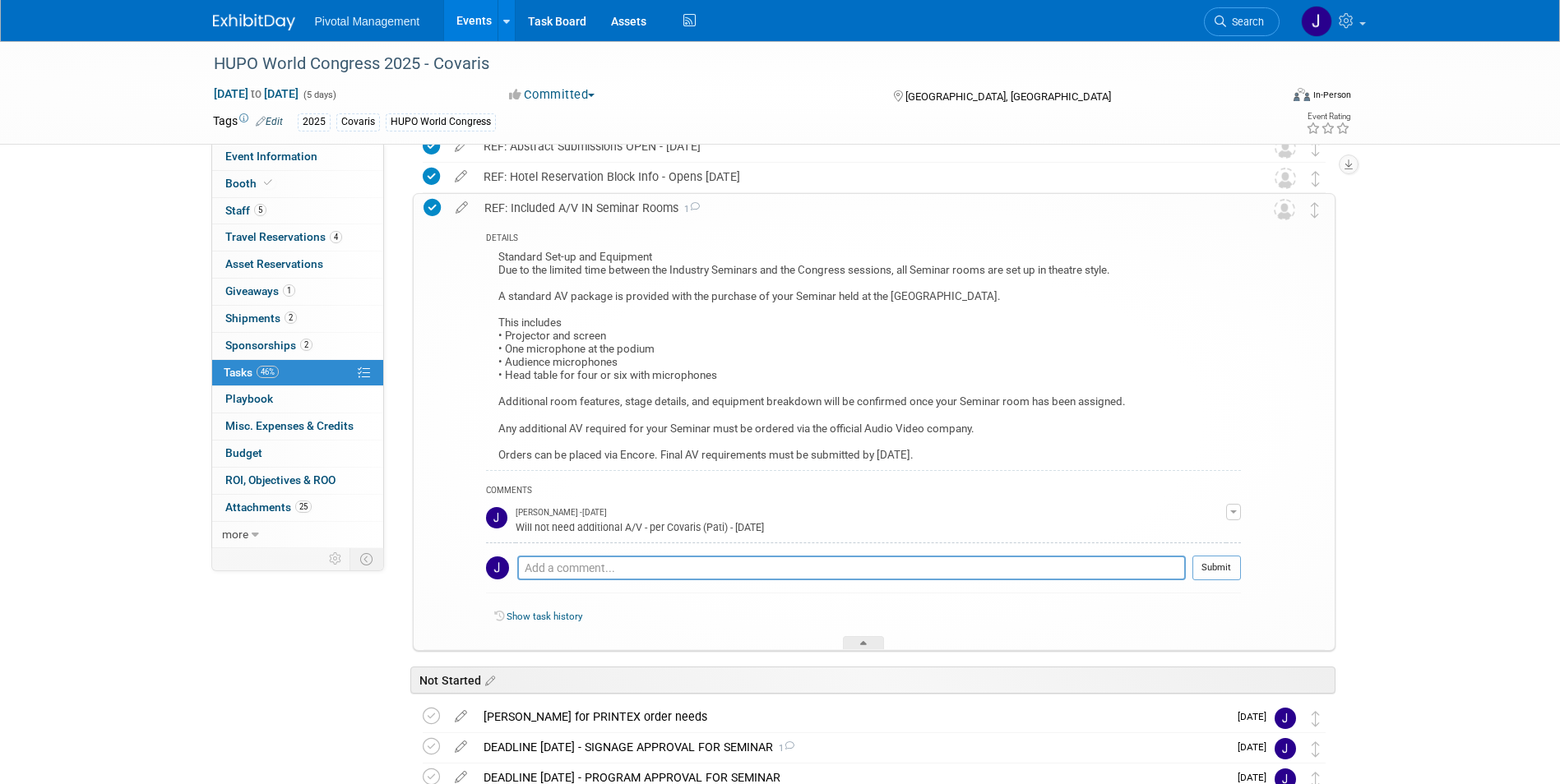
click at [596, 201] on div "REF: Included A/V IN Seminar Rooms 1" at bounding box center [858, 208] width 765 height 28
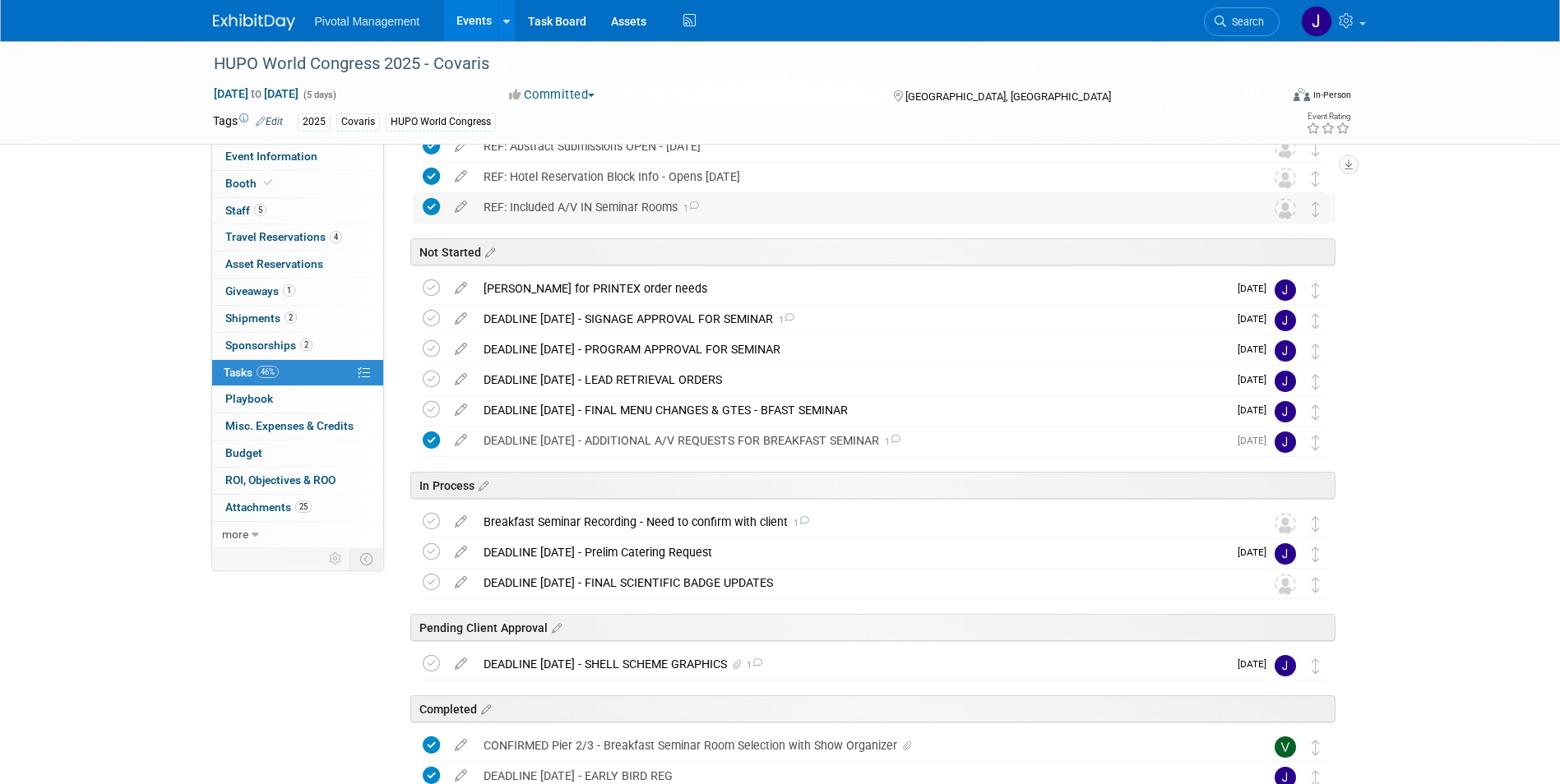
click at [613, 202] on div "REF: Included A/V IN Seminar Rooms 1" at bounding box center [858, 207] width 767 height 28
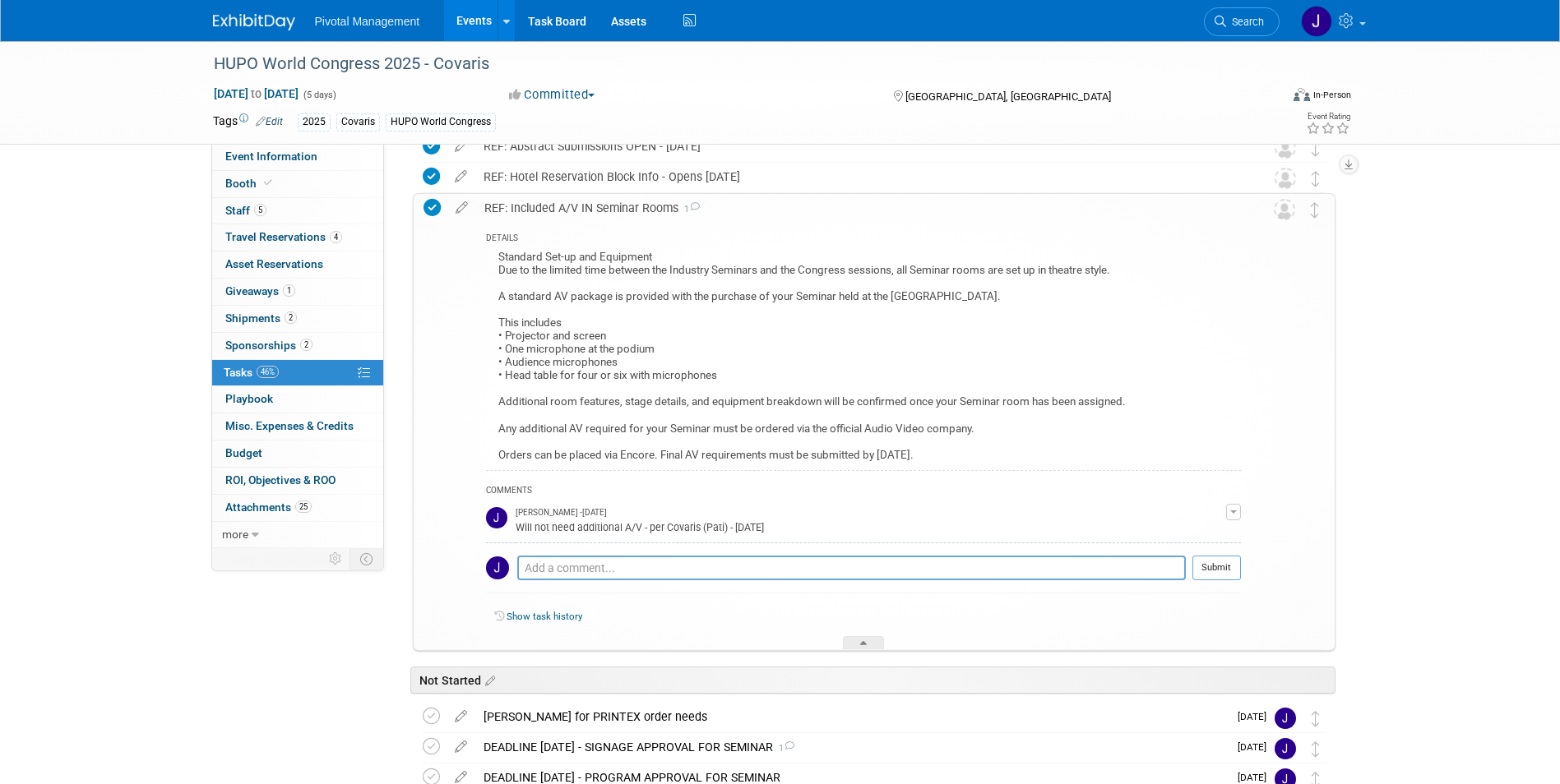
click at [634, 200] on div "REF: Included A/V IN Seminar Rooms 1" at bounding box center [858, 208] width 765 height 28
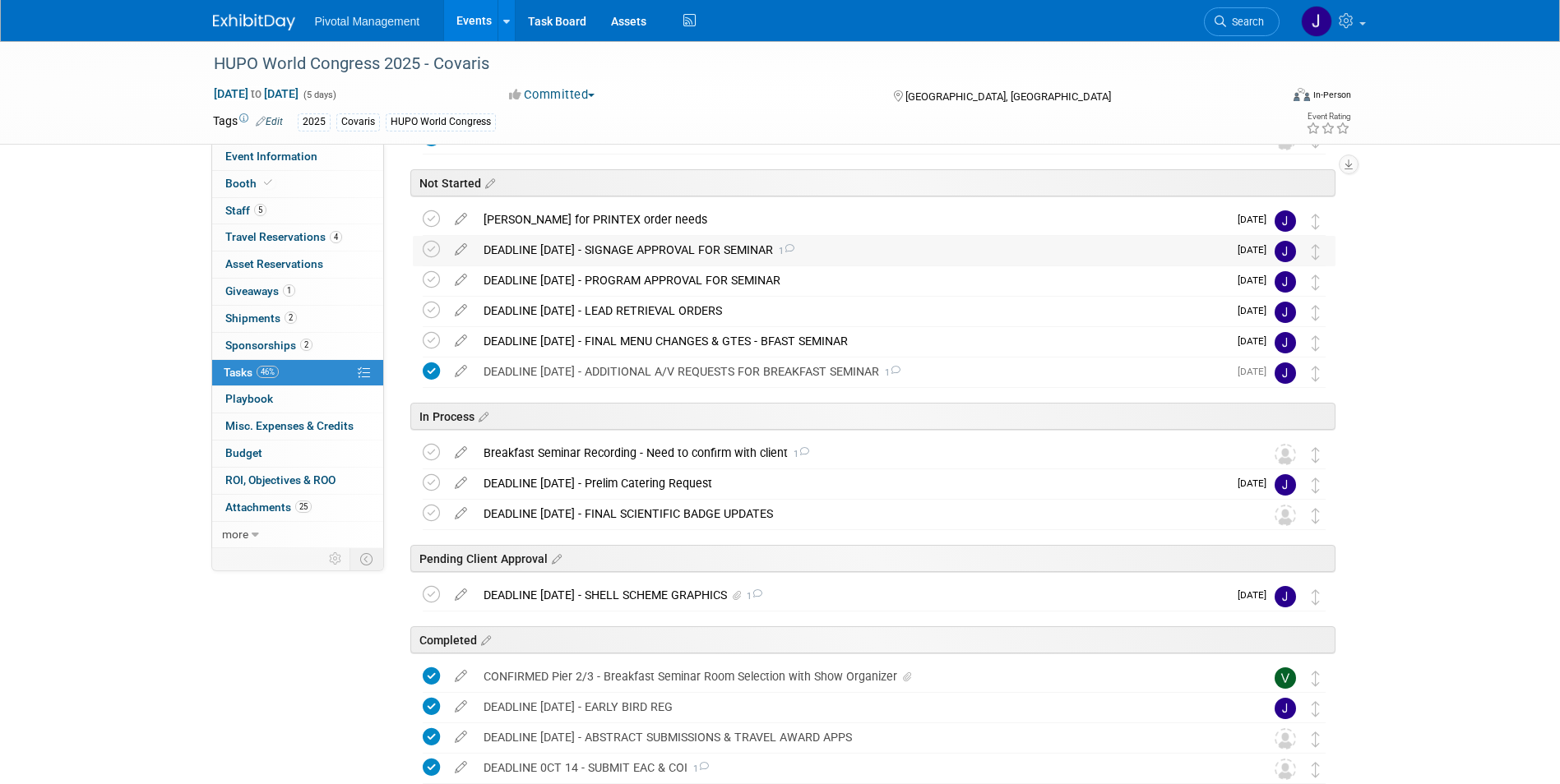
scroll to position [0, 0]
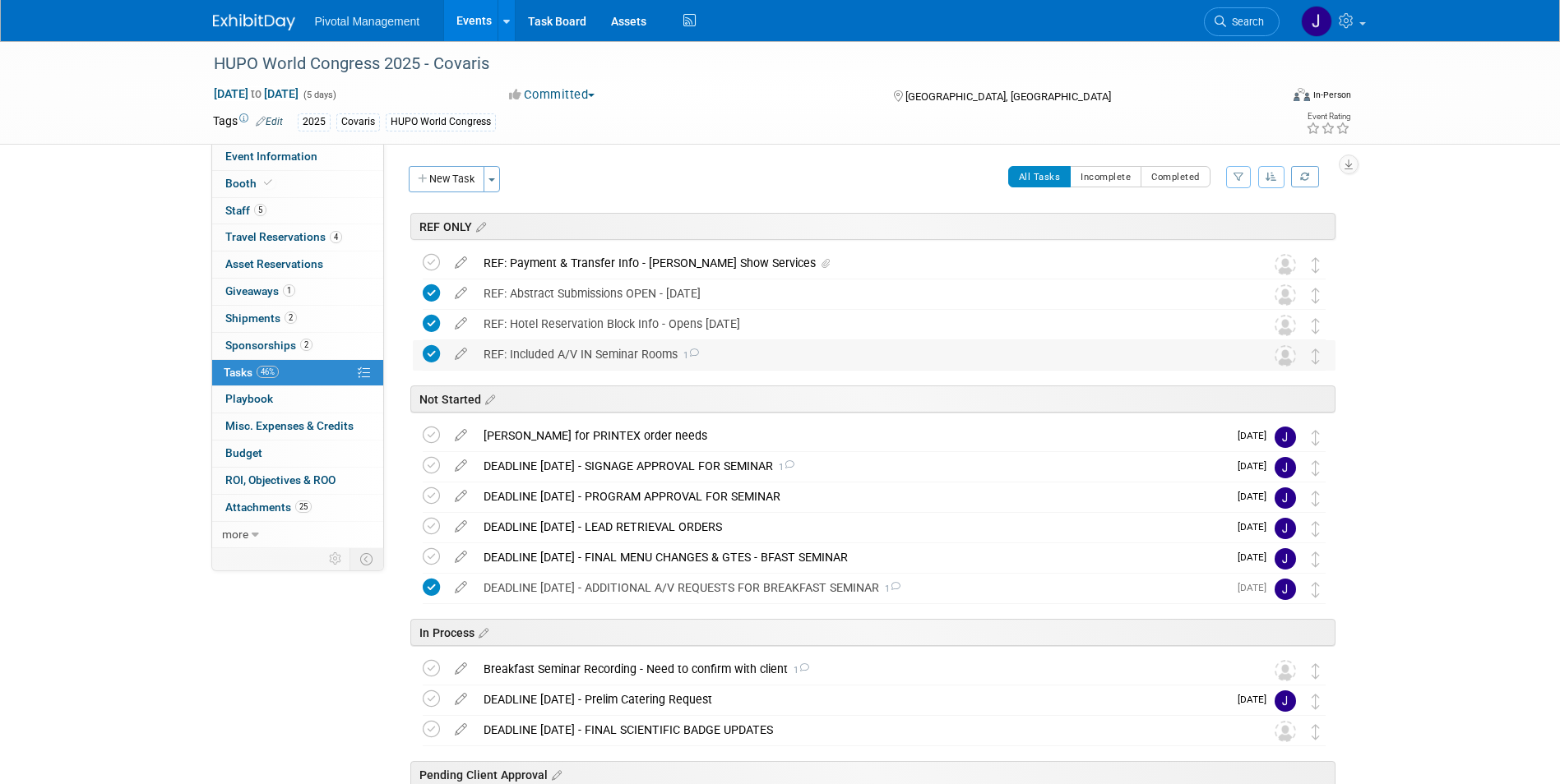
click at [580, 360] on div "REF: Included A/V IN Seminar Rooms 1" at bounding box center [858, 355] width 767 height 28
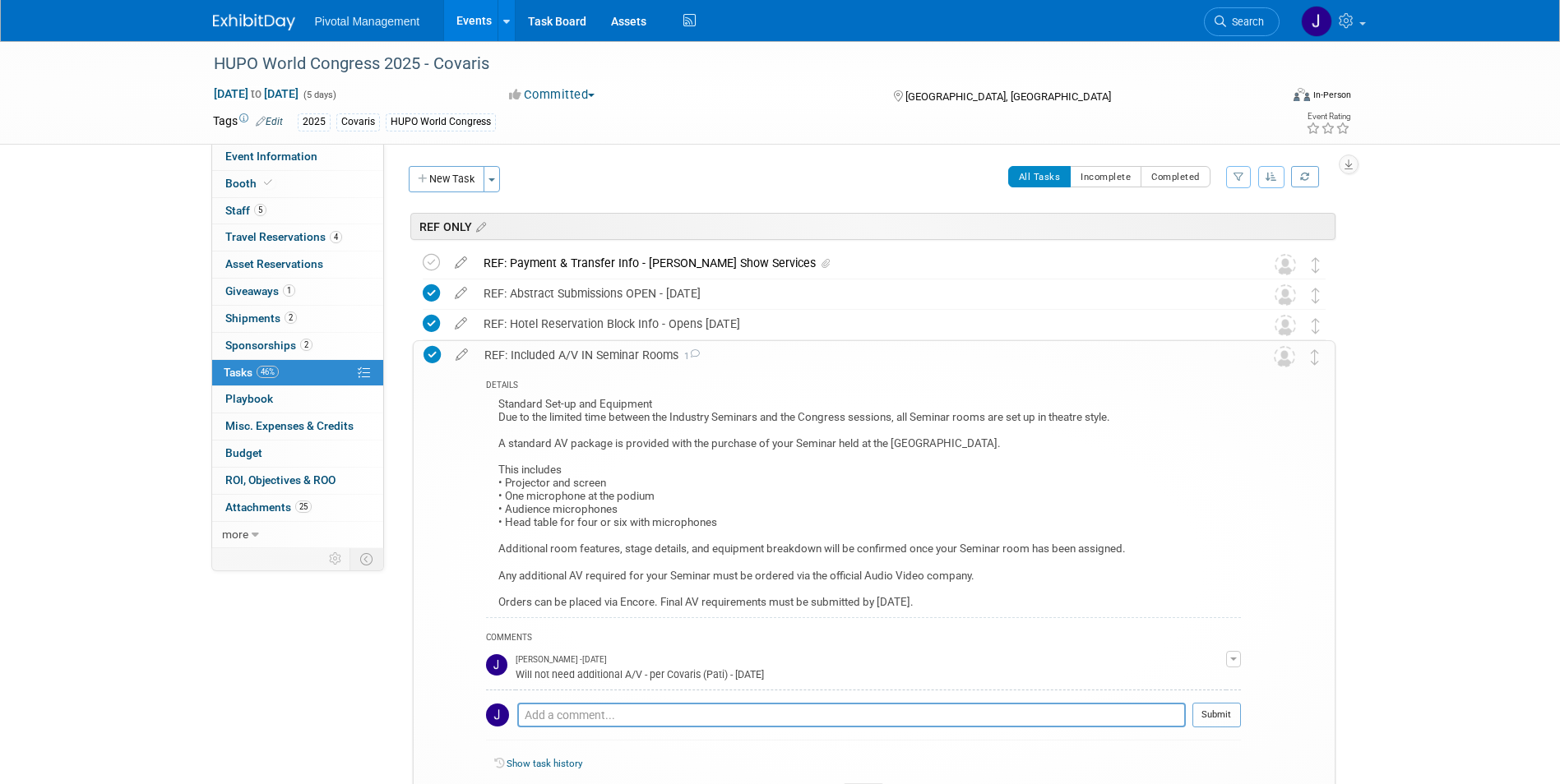
click at [600, 360] on div "REF: Included A/V IN Seminar Rooms 1" at bounding box center [858, 356] width 765 height 28
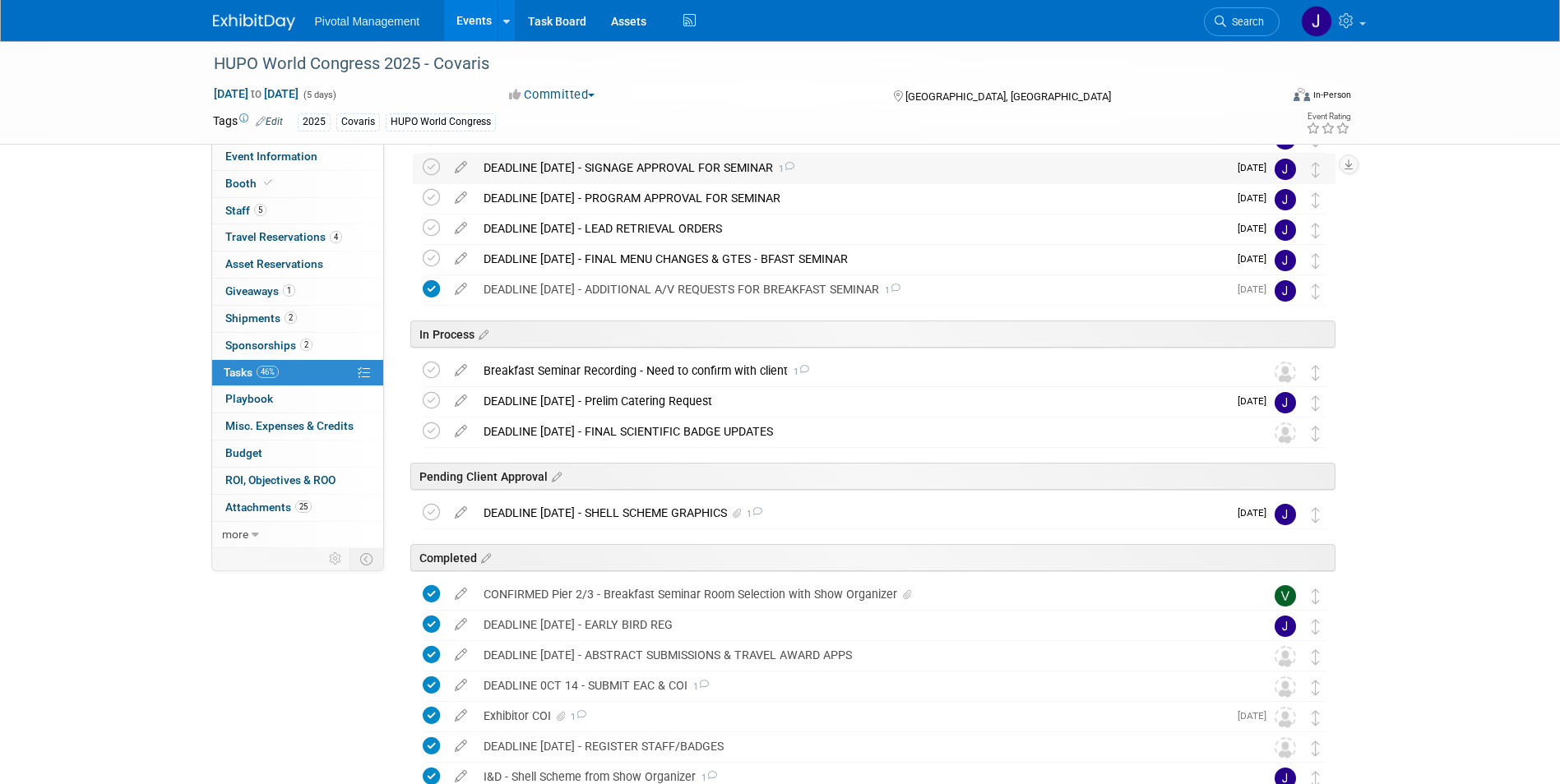
scroll to position [316, 0]
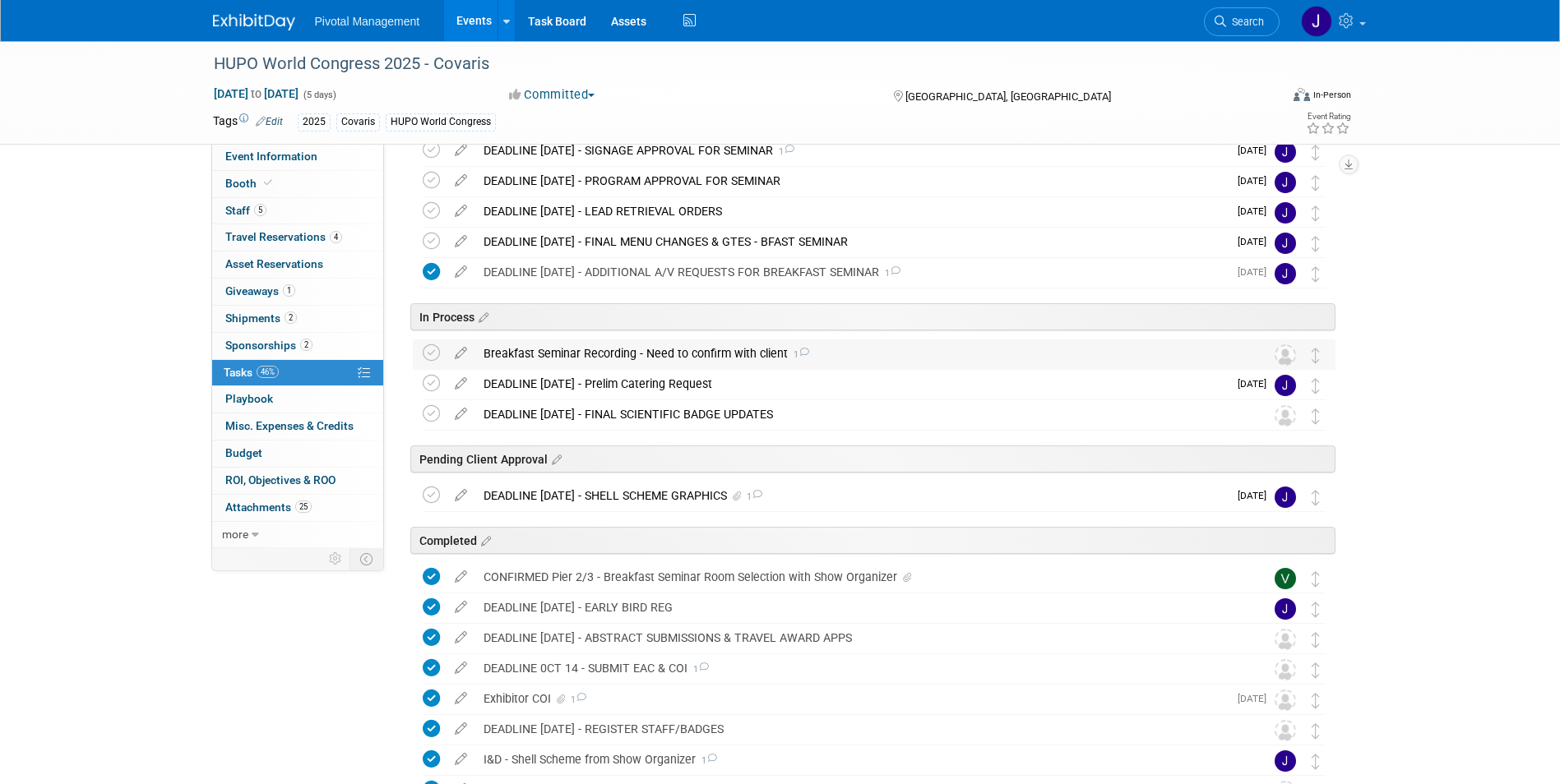
click at [718, 343] on div "Breakfast Seminar Recording - Need to confirm with client 1" at bounding box center [858, 354] width 767 height 28
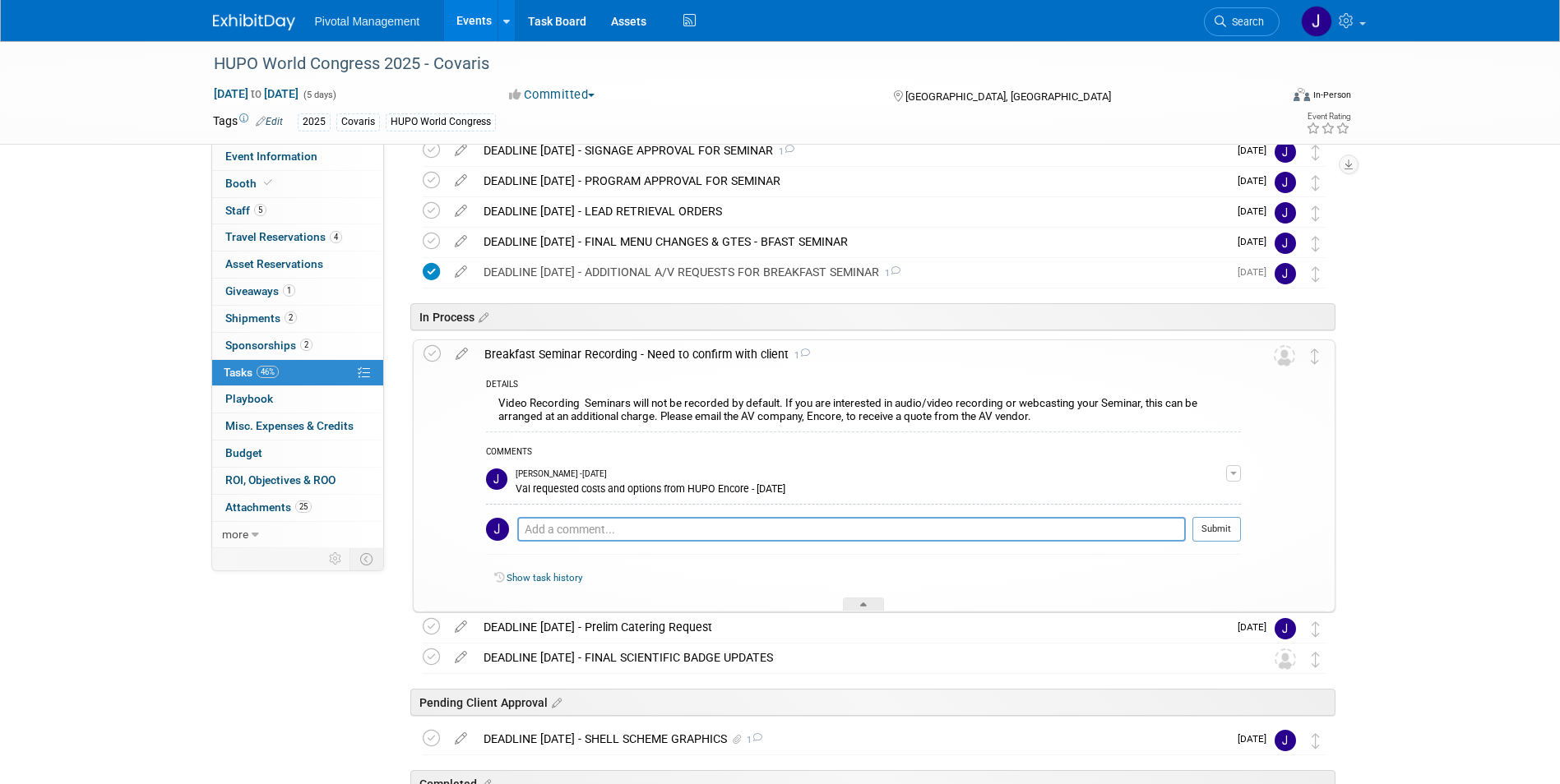
click at [721, 349] on div "Breakfast Seminar Recording - Need to confirm with client 1" at bounding box center [858, 355] width 765 height 28
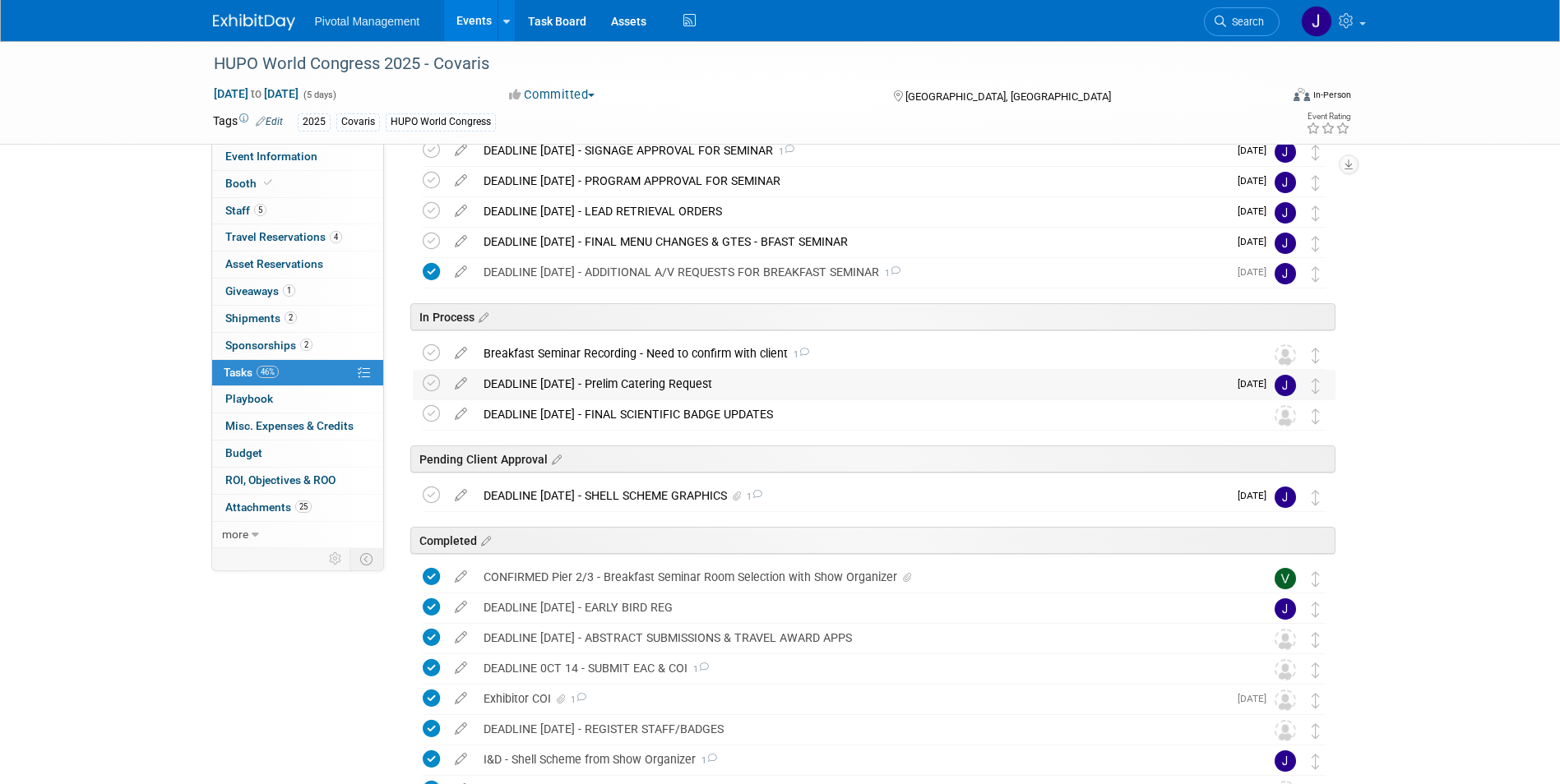
click at [664, 373] on div "DEADLINE [DATE] - Prelim Catering Request" at bounding box center [851, 384] width 753 height 28
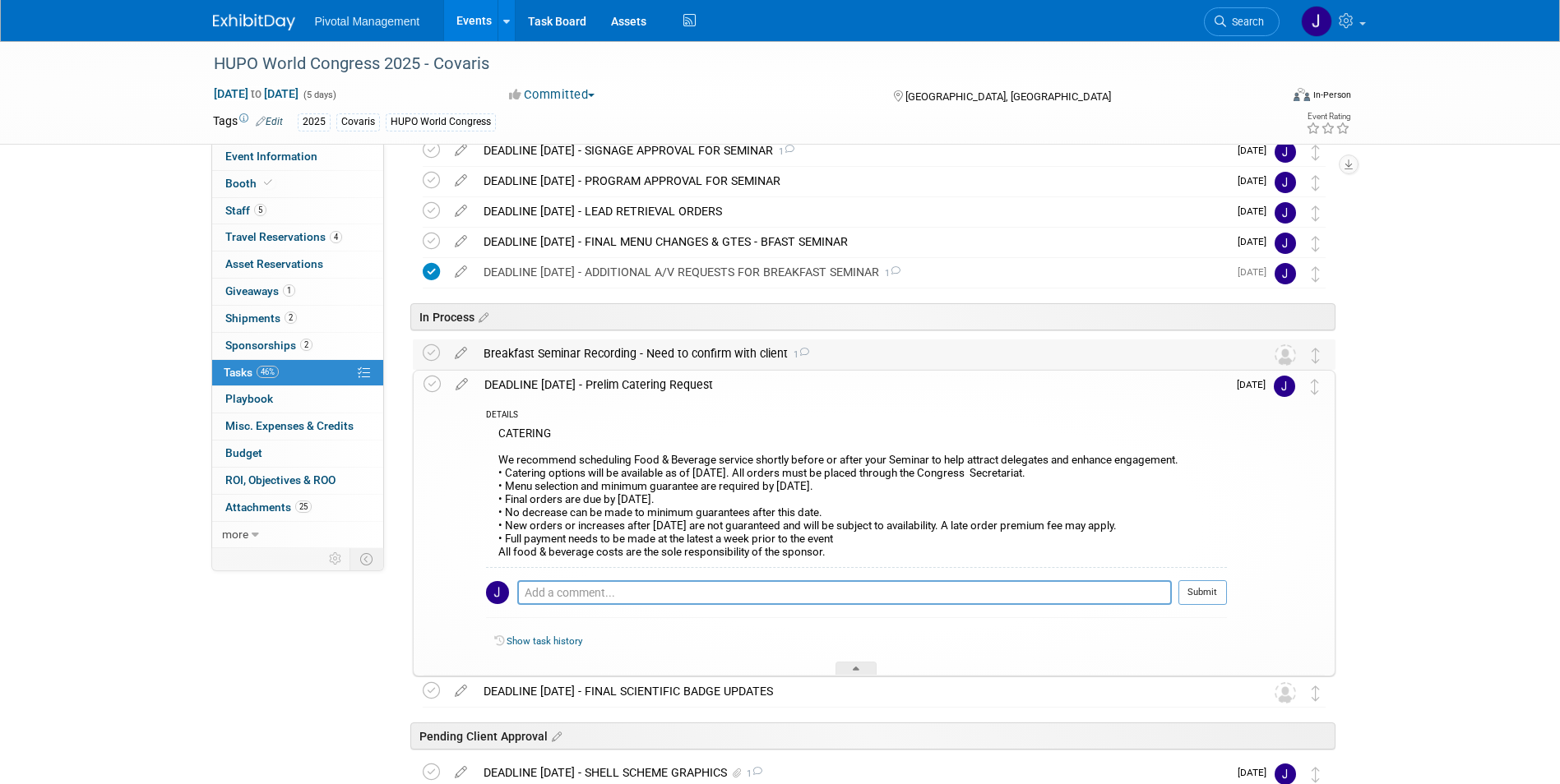
click at [684, 351] on div "Breakfast Seminar Recording - Need to confirm with client 1" at bounding box center [858, 354] width 767 height 28
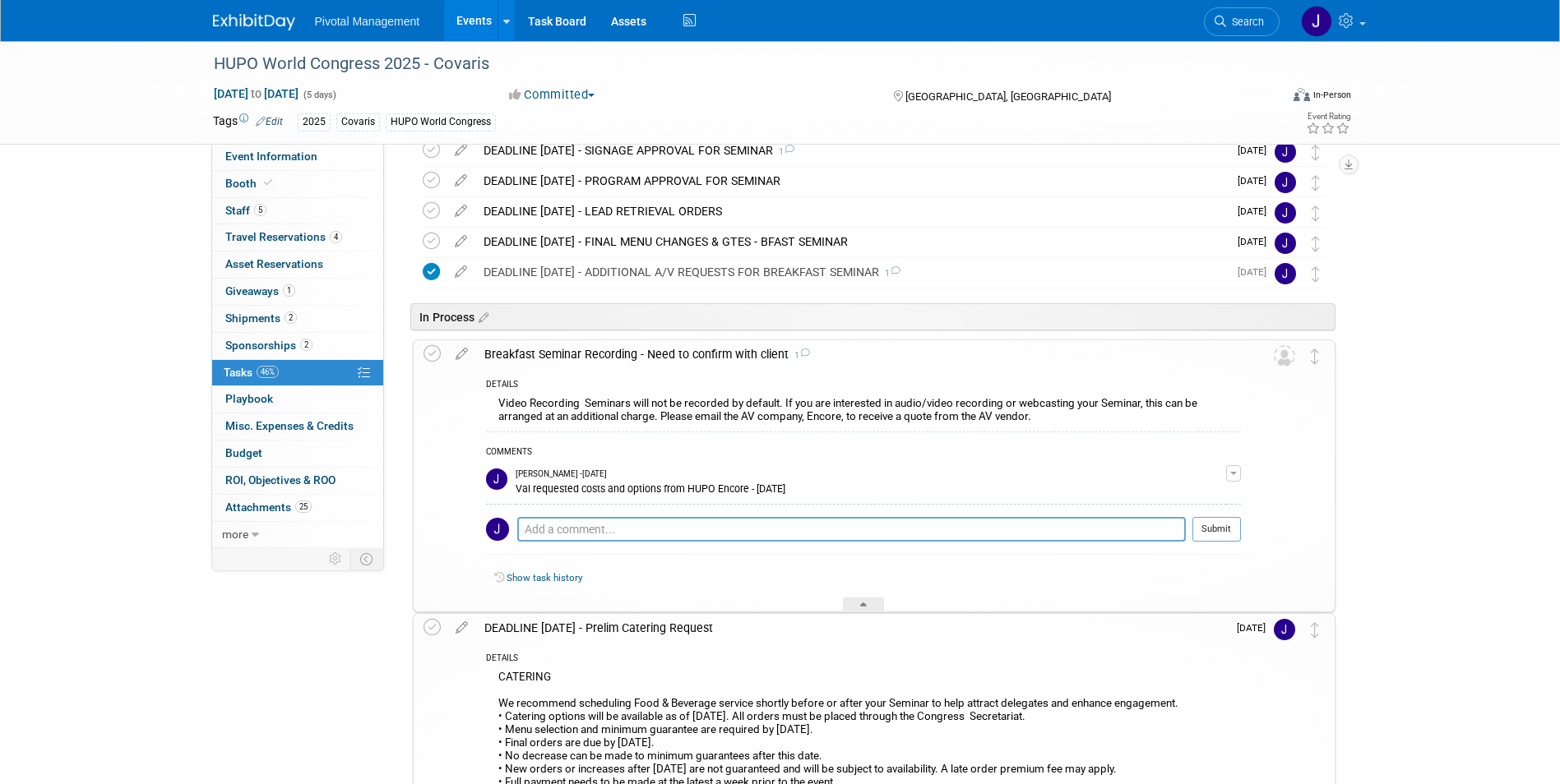
click at [662, 395] on div "Video Recording Seminars will not be recorded by default. If you are interested…" at bounding box center [863, 413] width 755 height 39
click at [677, 351] on div "Breakfast Seminar Recording - Need to confirm with client 1" at bounding box center [858, 355] width 765 height 28
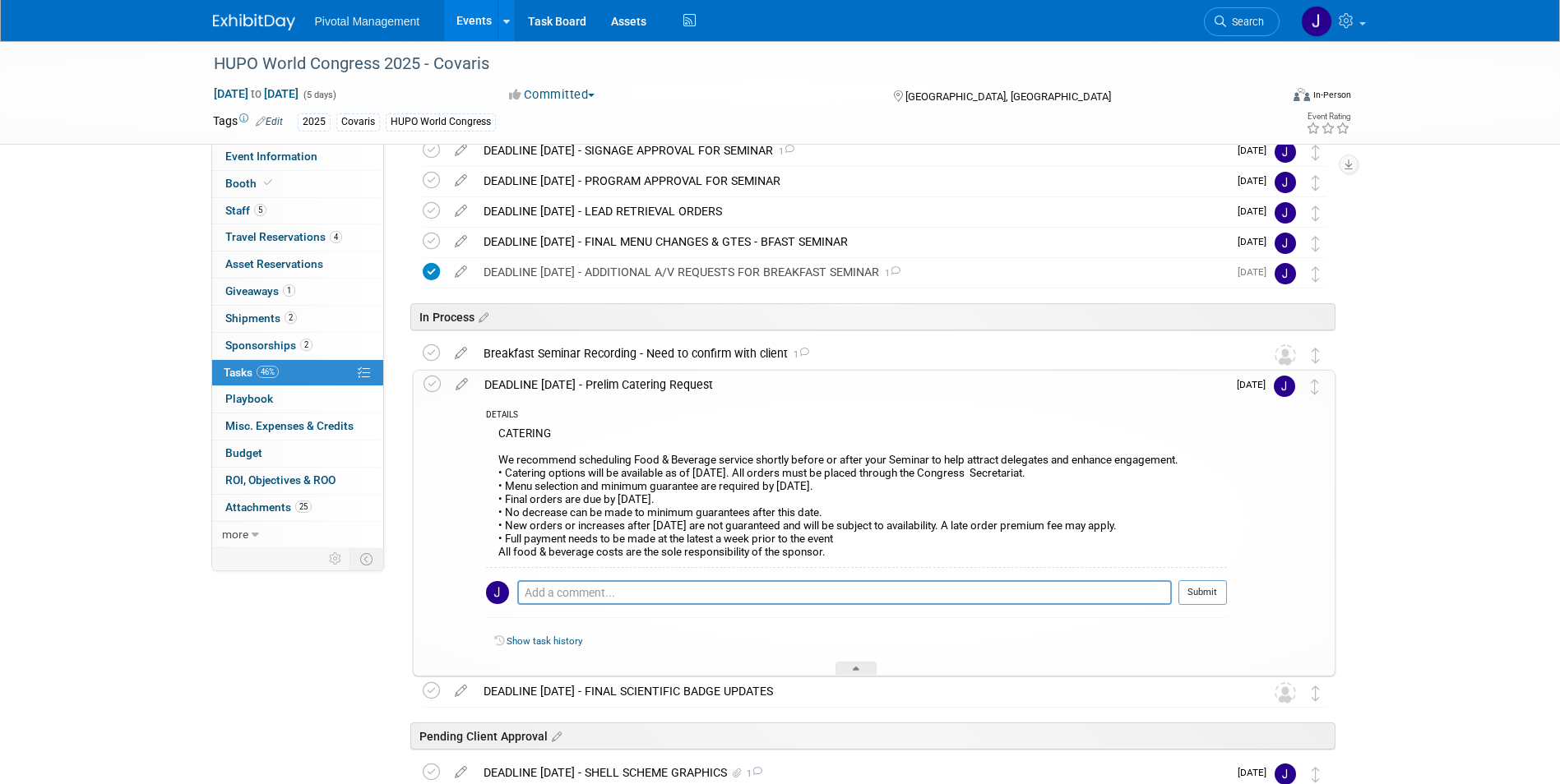
click at [649, 377] on div "DEADLINE [DATE] - Prelim Catering Request" at bounding box center [851, 385] width 751 height 28
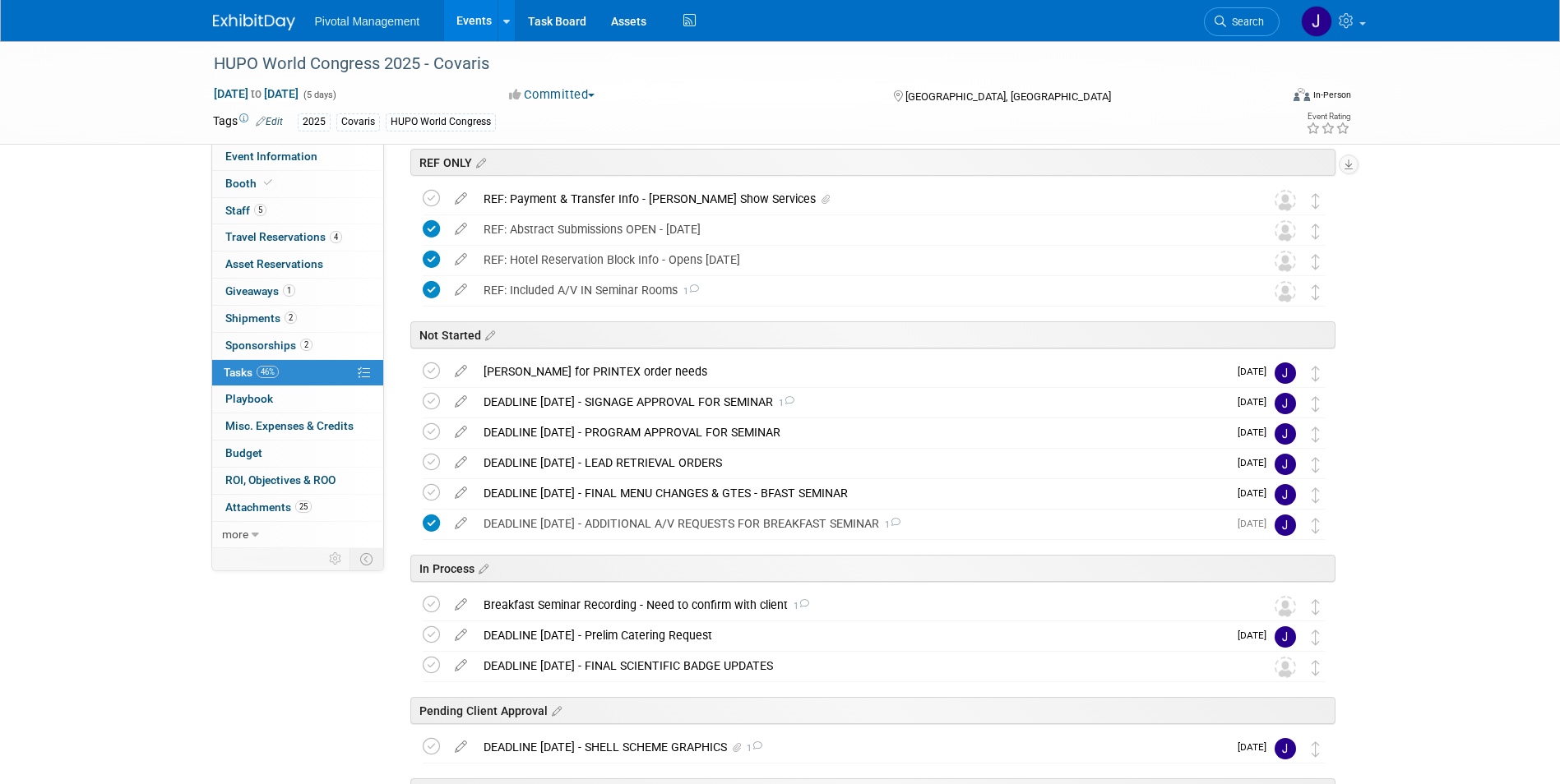
scroll to position [34, 0]
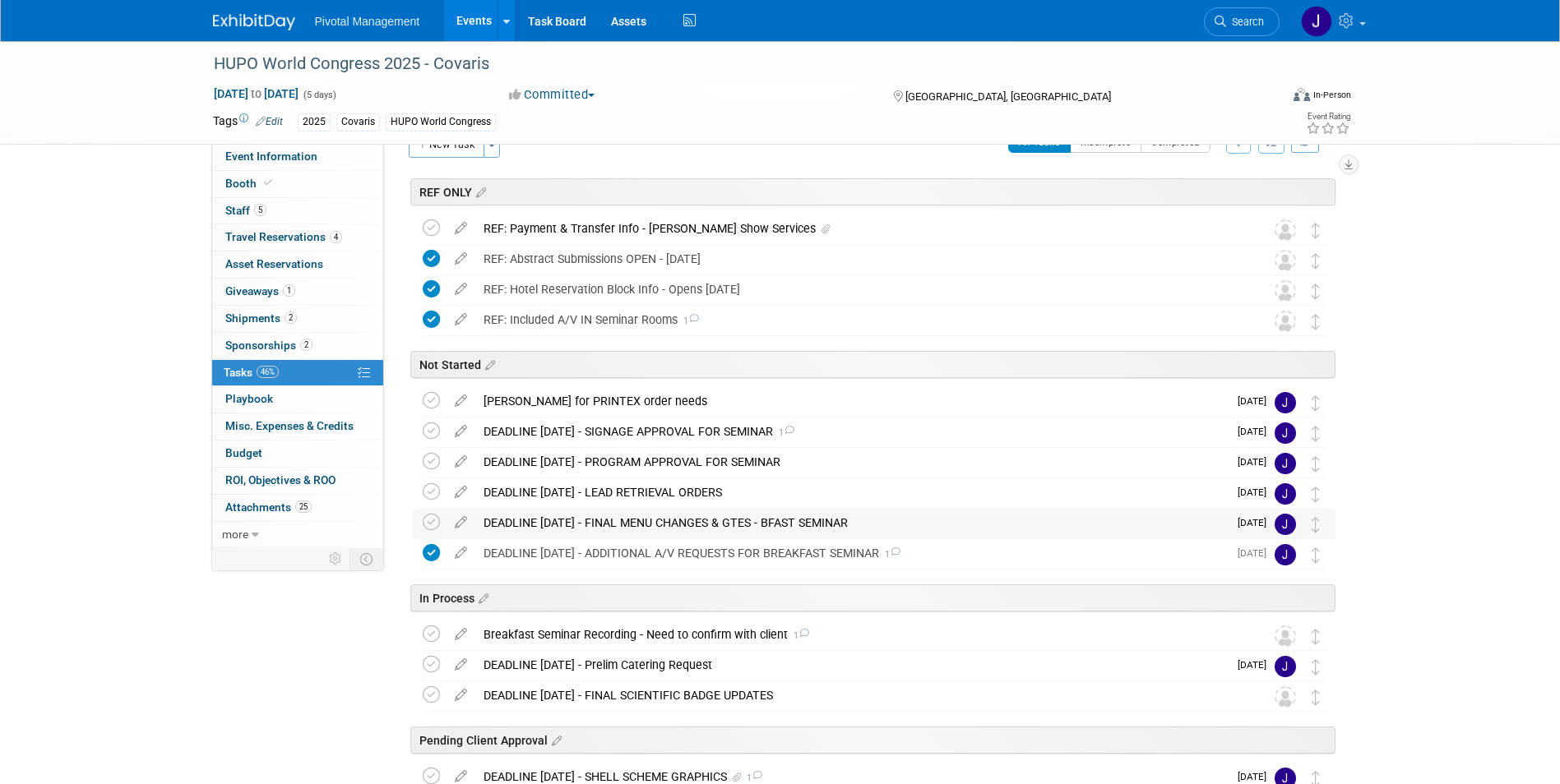
click at [798, 524] on div "DEADLINE [DATE] - FINAL MENU CHANGES & GTES - BFAST SEMINAR" at bounding box center [851, 523] width 753 height 28
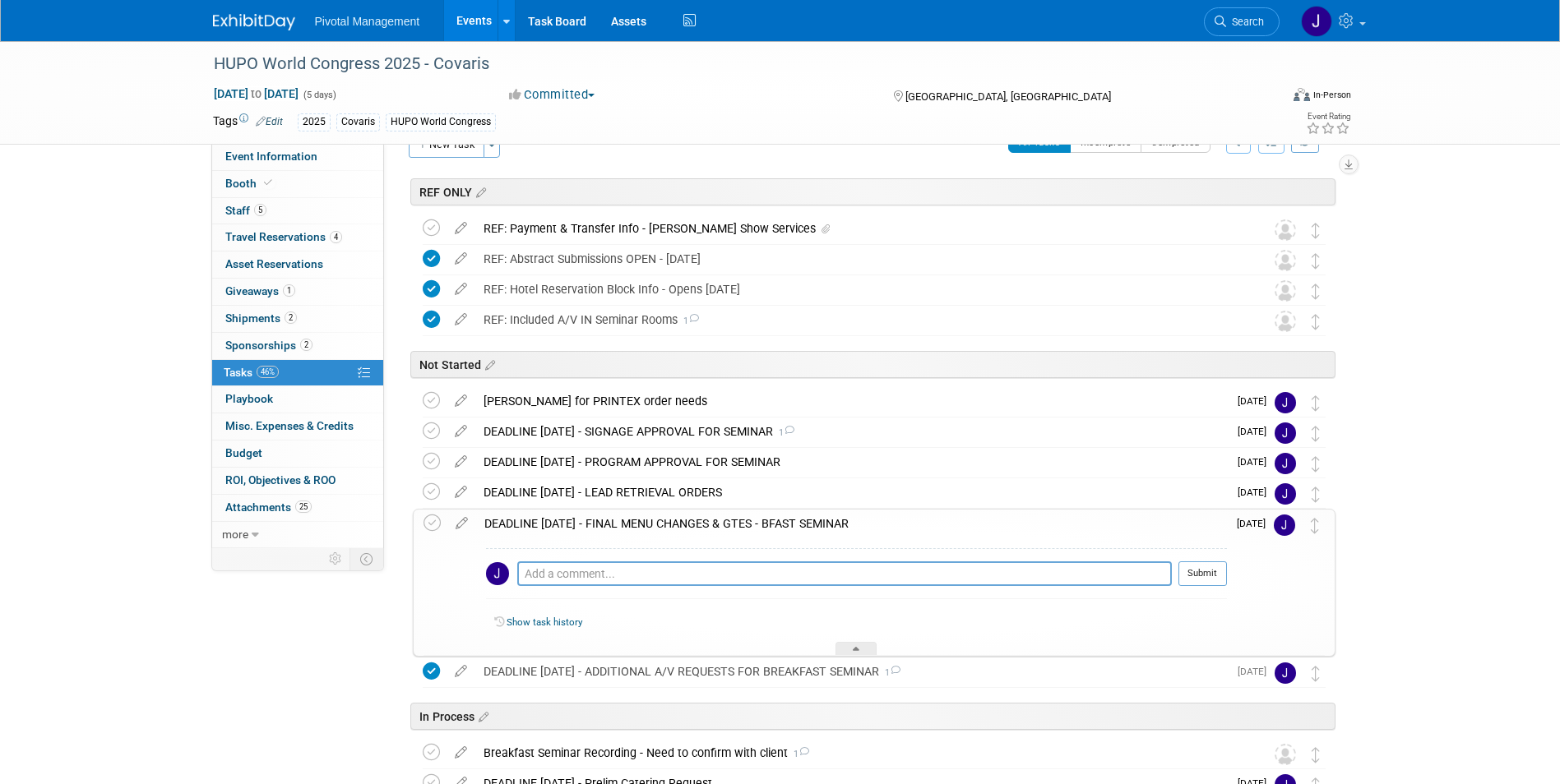
click at [807, 519] on div "DEADLINE [DATE] - FINAL MENU CHANGES & GTES - BFAST SEMINAR" at bounding box center [851, 524] width 751 height 28
